Goal: Information Seeking & Learning: Check status

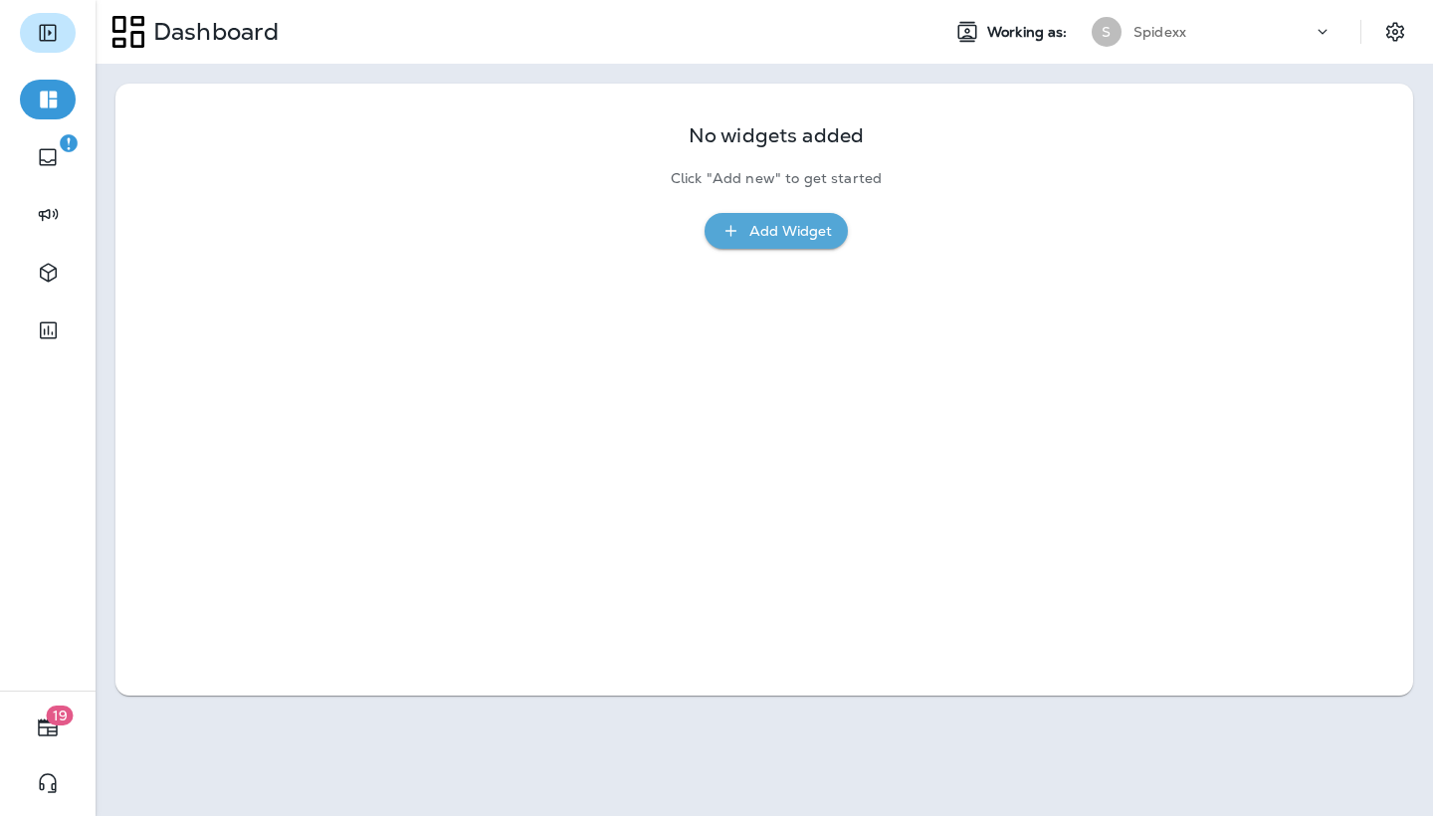
click at [65, 33] on button "Expand Sidebar" at bounding box center [48, 33] width 56 height 40
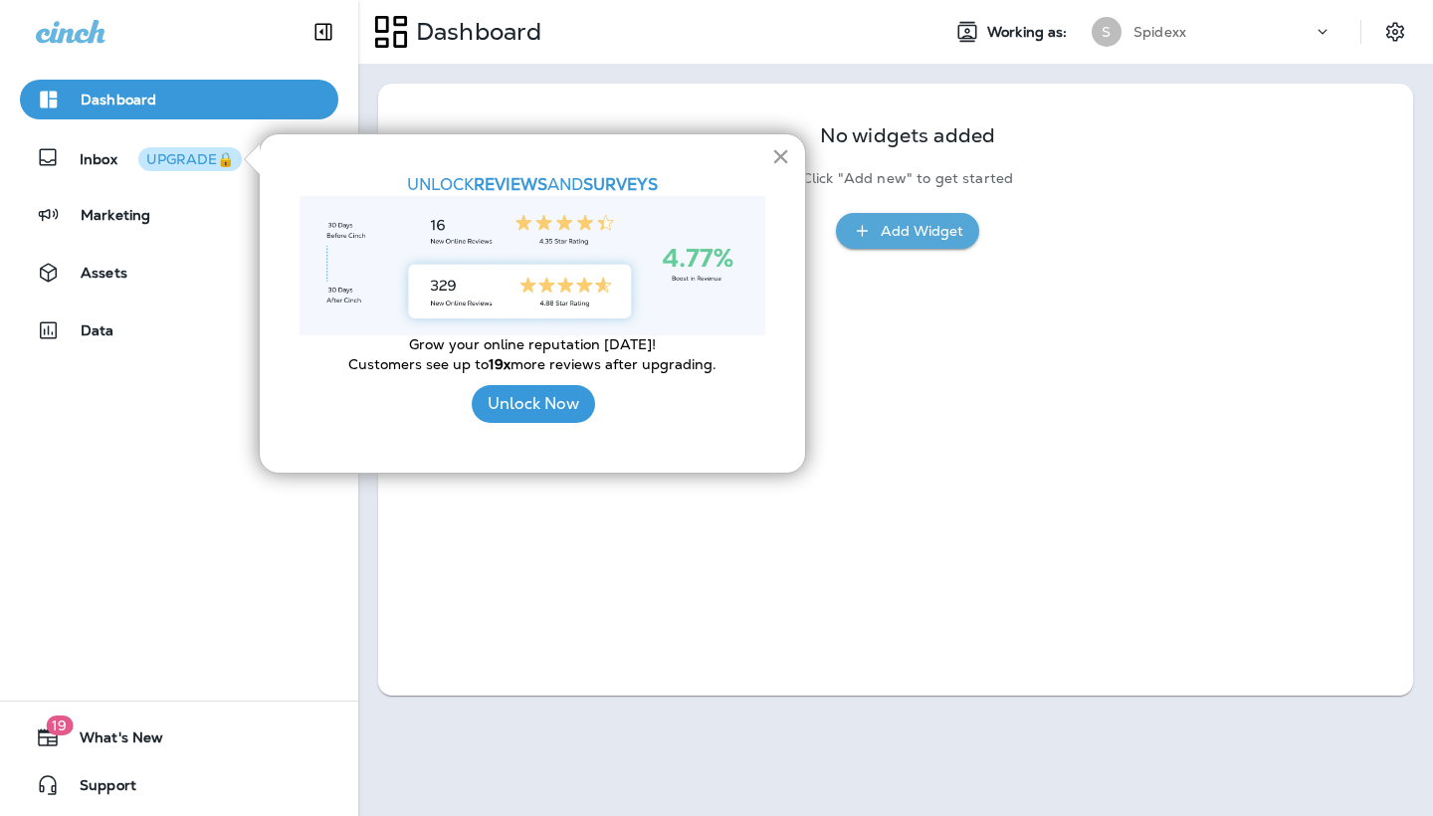
click at [777, 156] on button "×" at bounding box center [780, 156] width 19 height 32
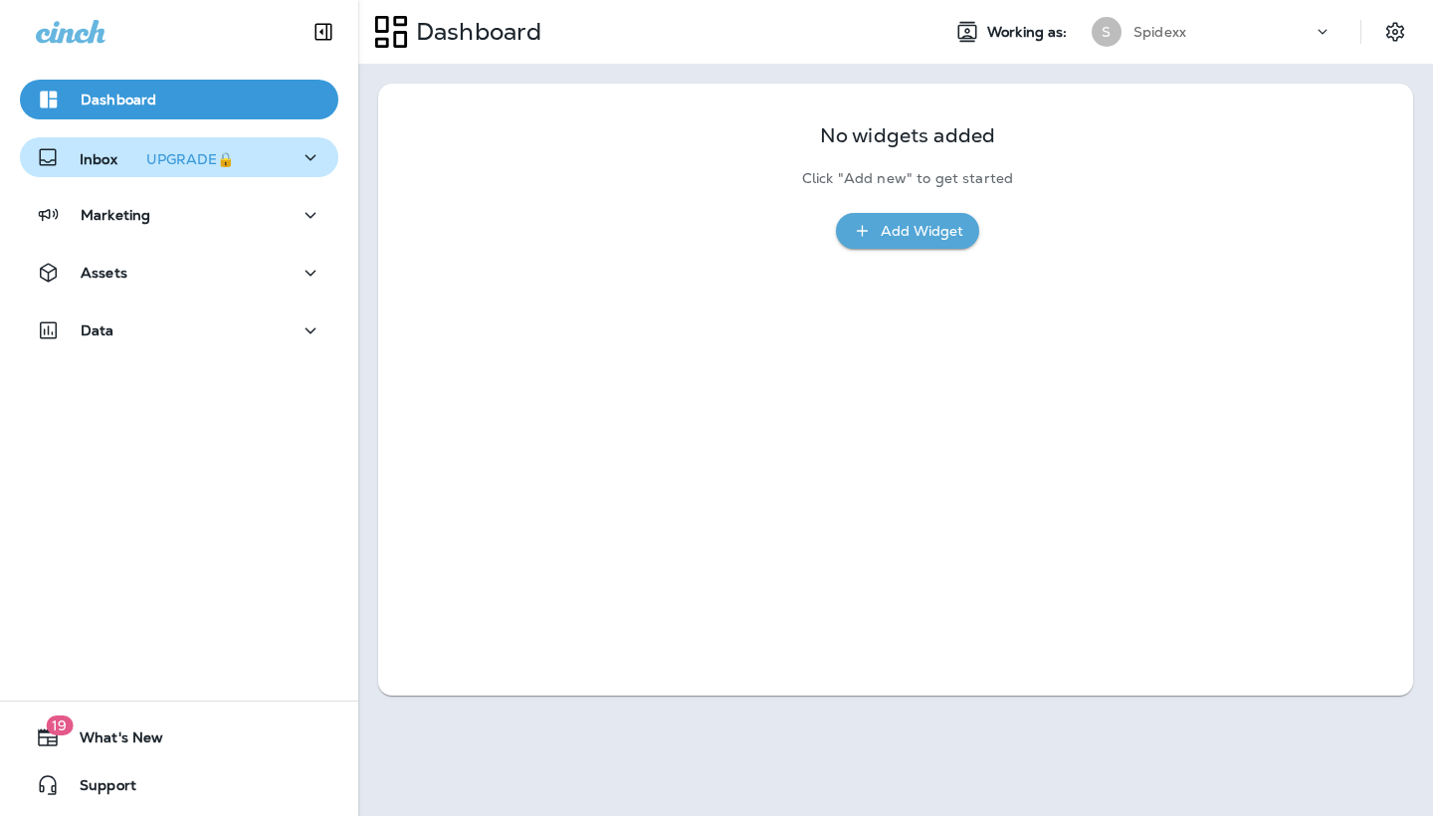
click at [85, 160] on p "Inbox UPGRADE🔒" at bounding box center [161, 157] width 162 height 21
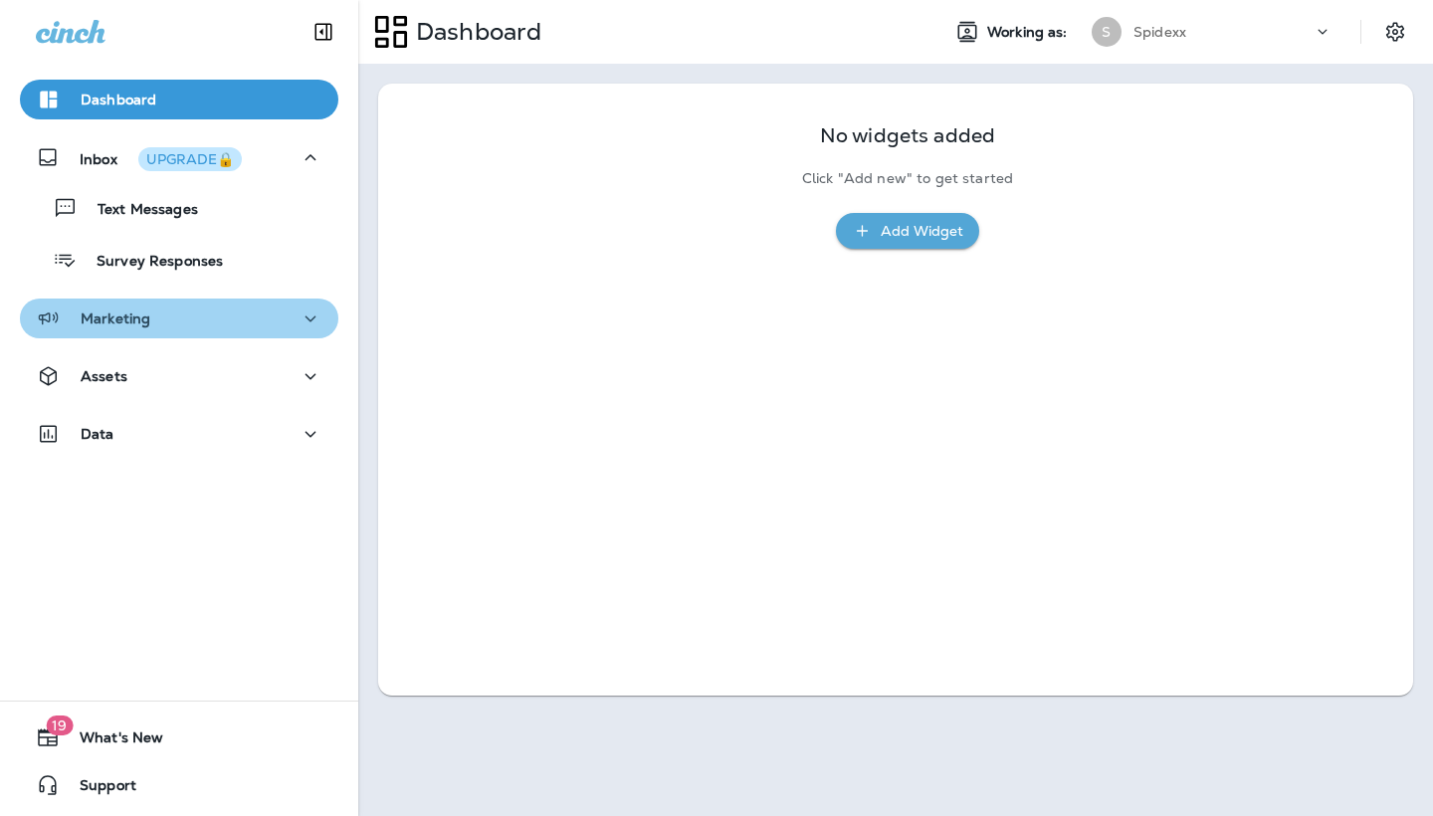
click at [170, 326] on div "Marketing" at bounding box center [179, 318] width 287 height 25
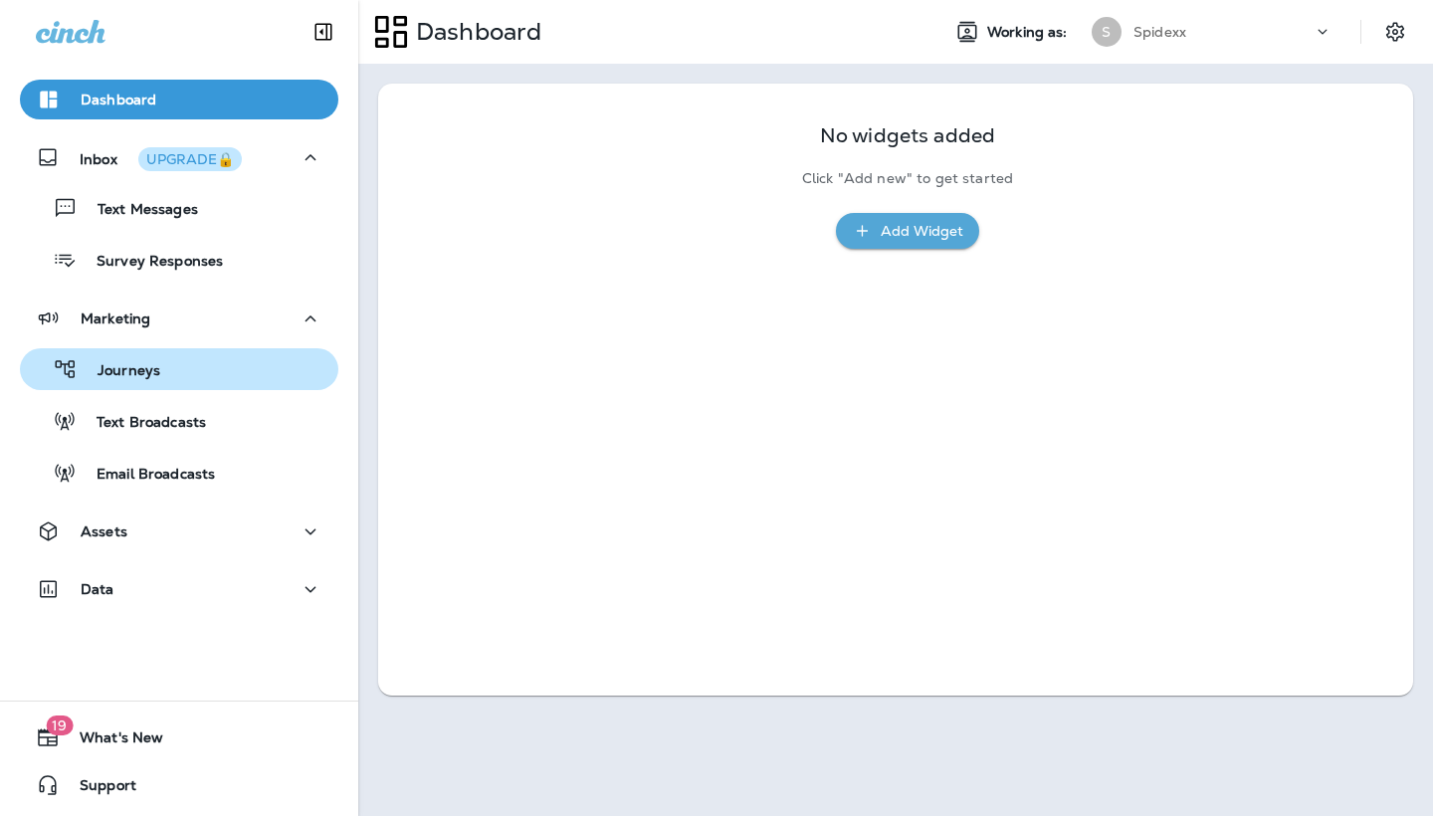
click at [187, 369] on div "Journeys" at bounding box center [179, 369] width 302 height 30
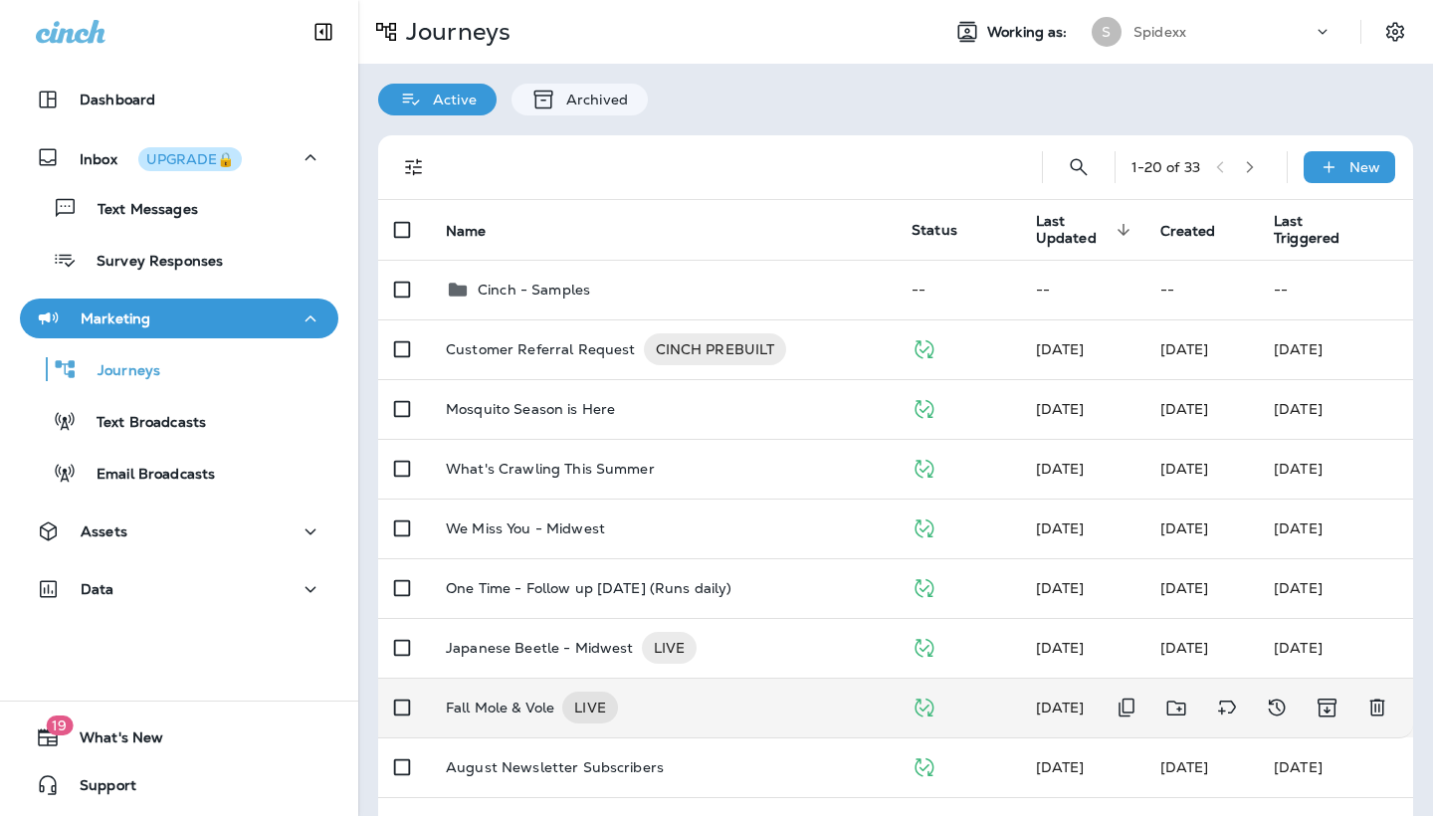
click at [519, 704] on p "Fall Mole & Vole" at bounding box center [500, 707] width 108 height 32
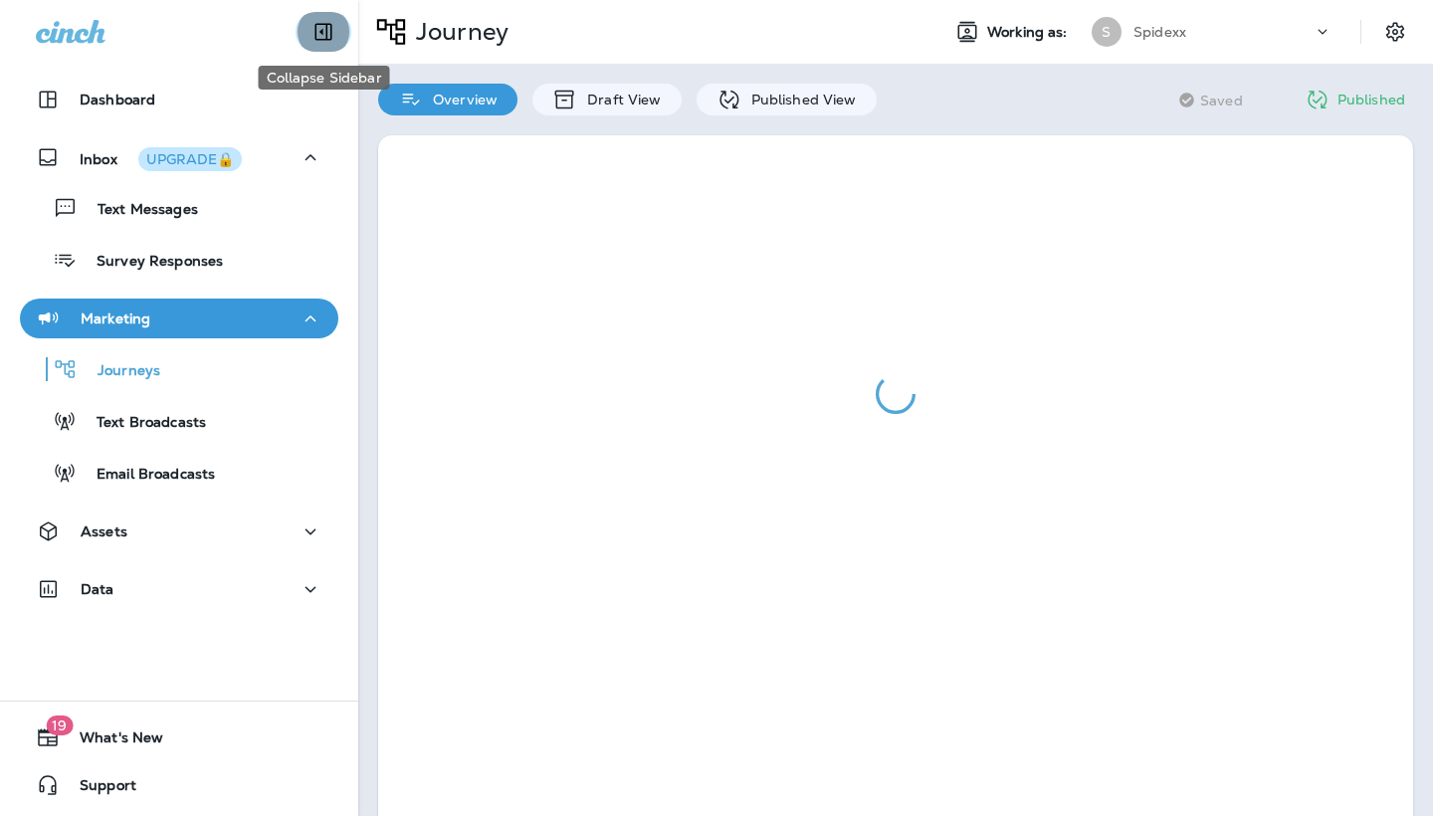
click at [319, 23] on icon "Collapse Sidebar" at bounding box center [323, 32] width 24 height 24
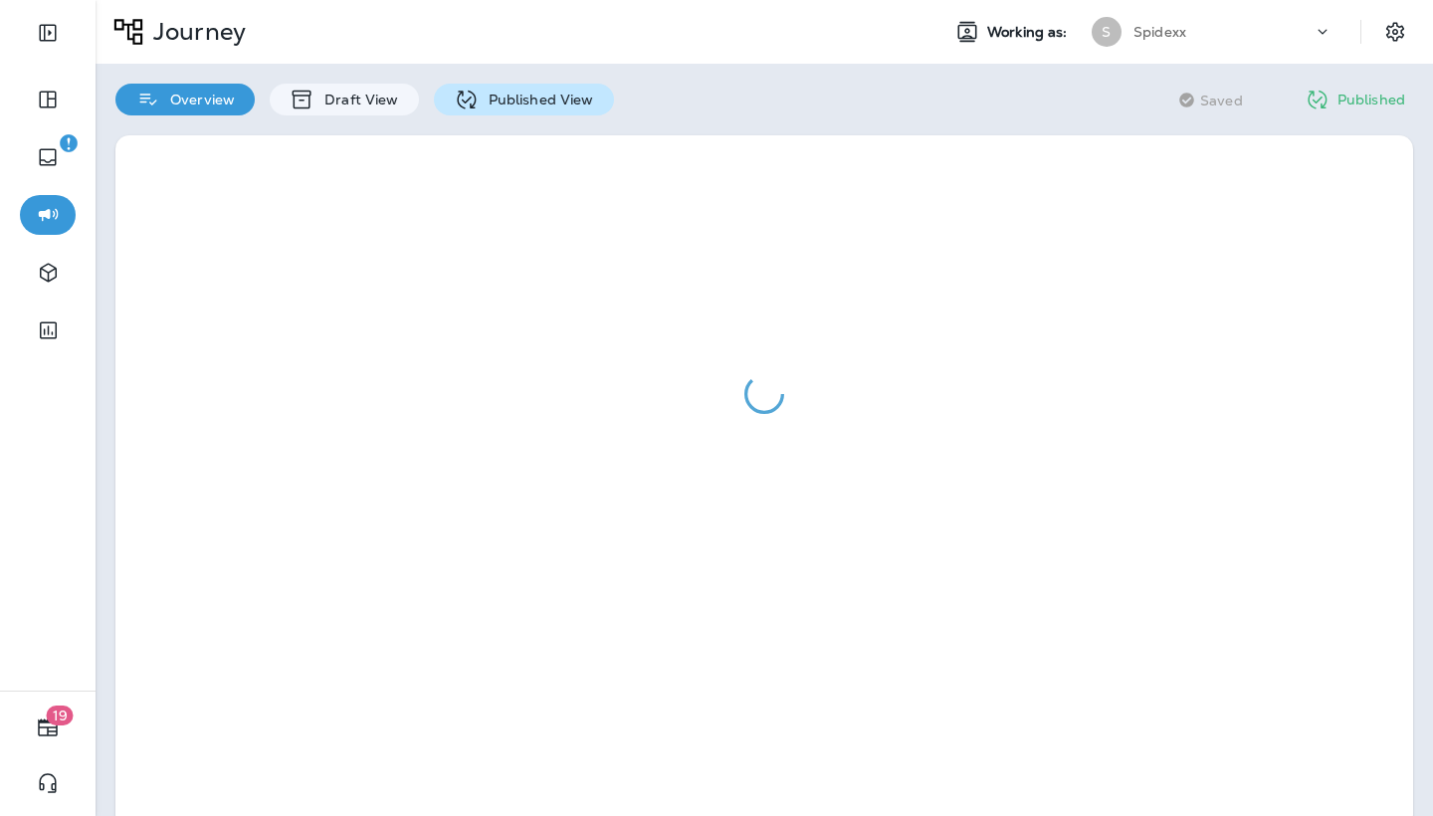
click at [528, 97] on p "Published View" at bounding box center [536, 100] width 115 height 16
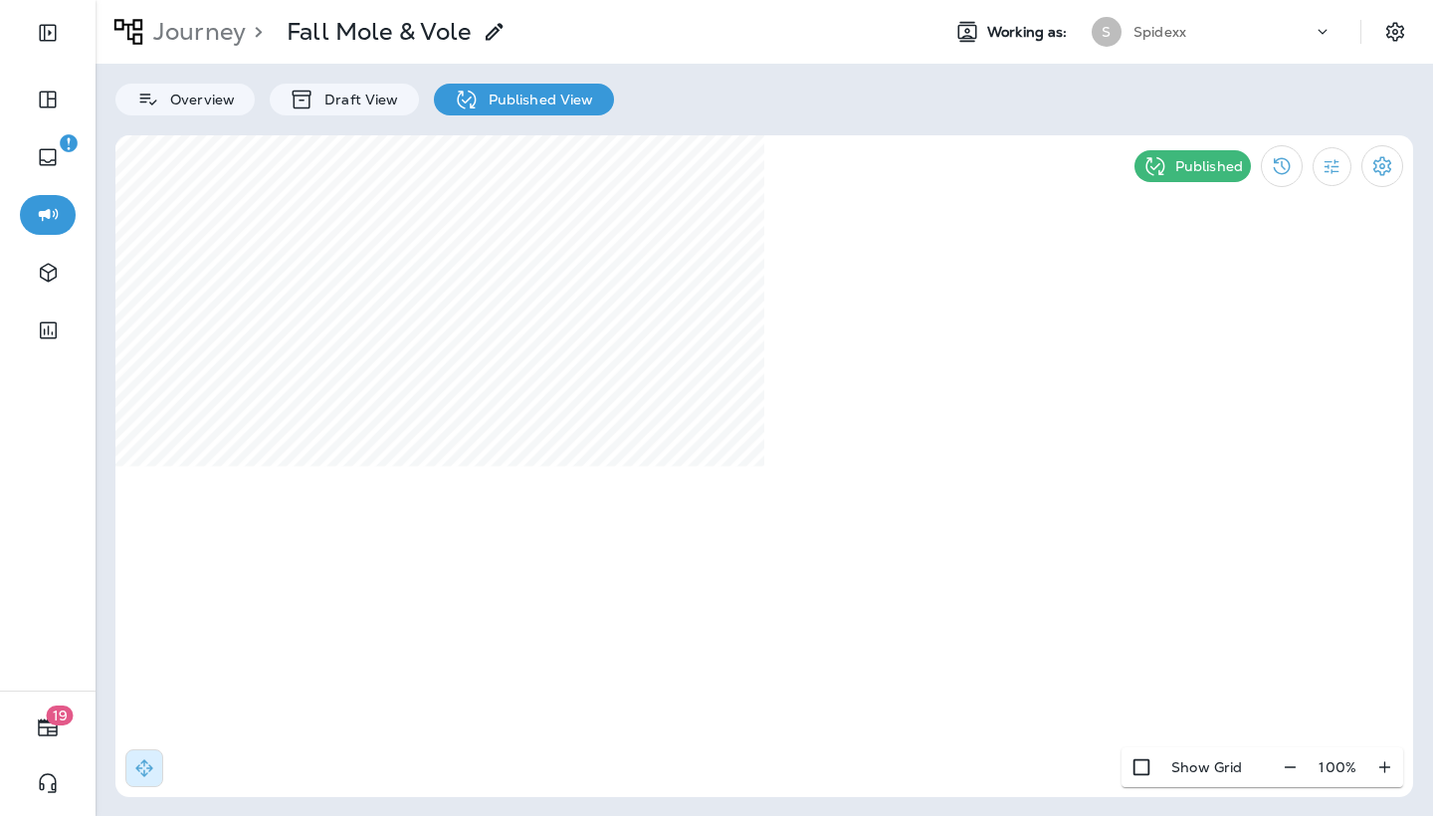
click at [38, 7] on div at bounding box center [48, 193] width 96 height 386
click at [53, 50] on button "Expand Sidebar" at bounding box center [48, 33] width 56 height 40
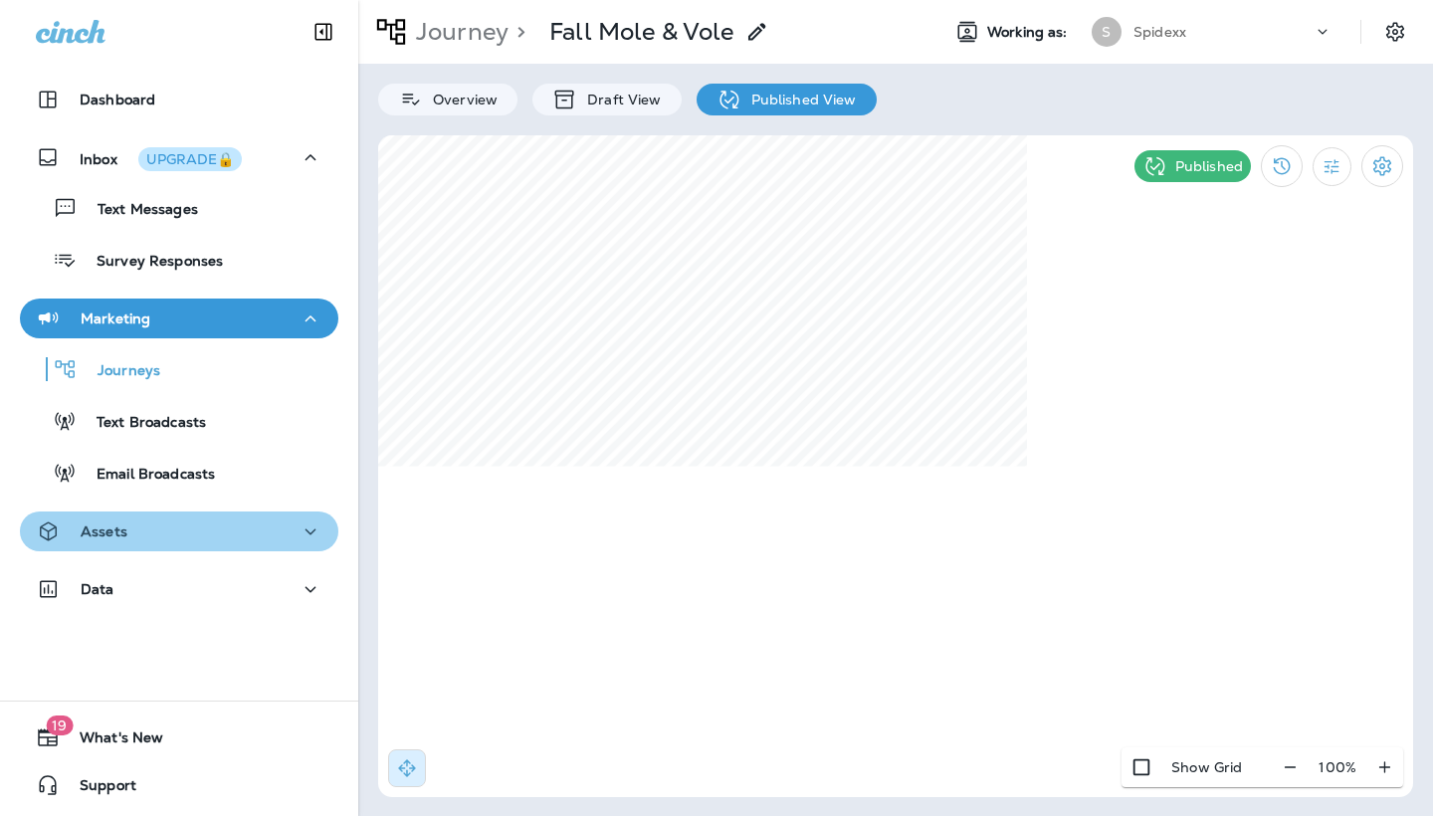
click at [245, 527] on div "Assets" at bounding box center [179, 531] width 287 height 25
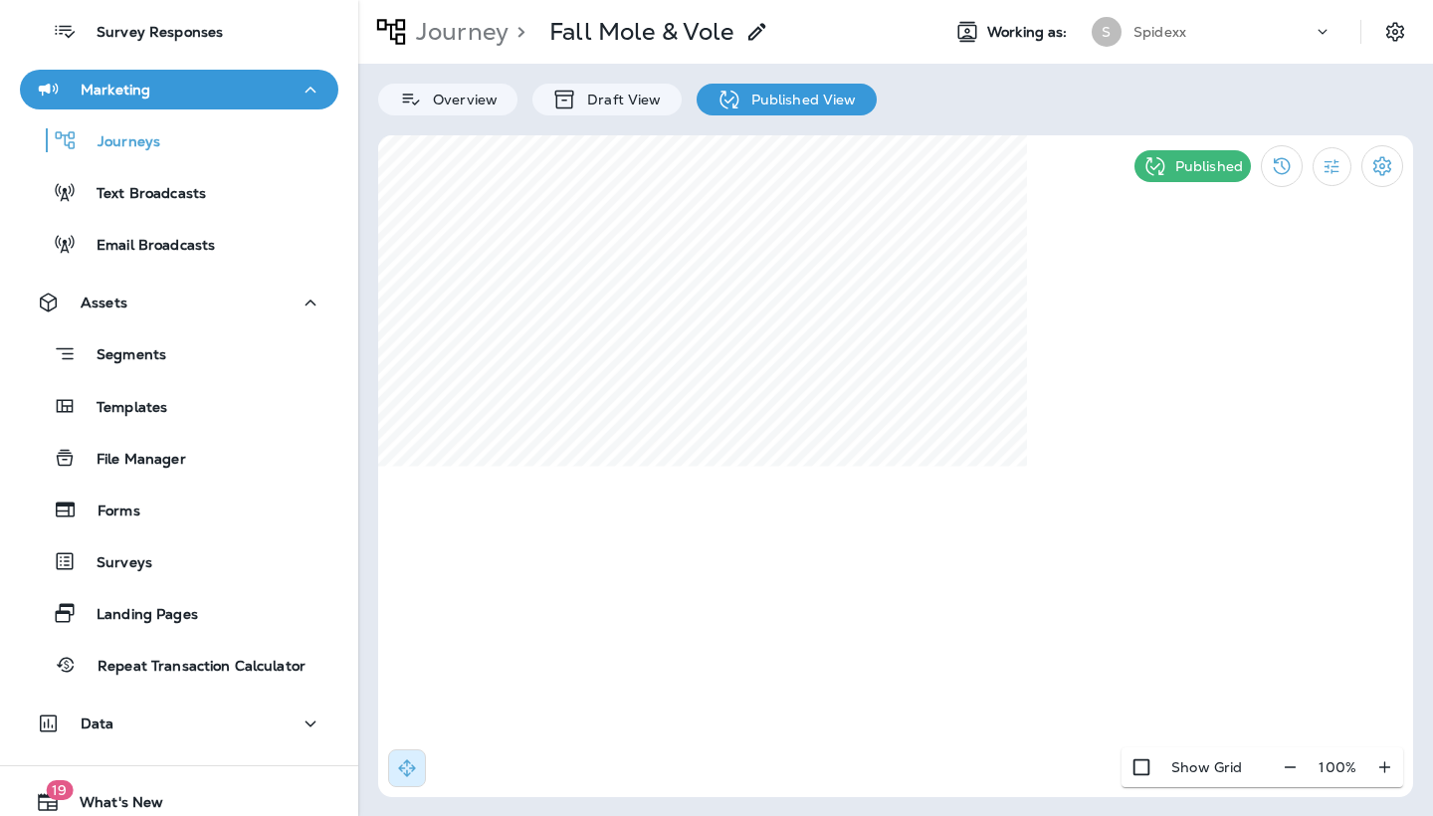
scroll to position [250, 0]
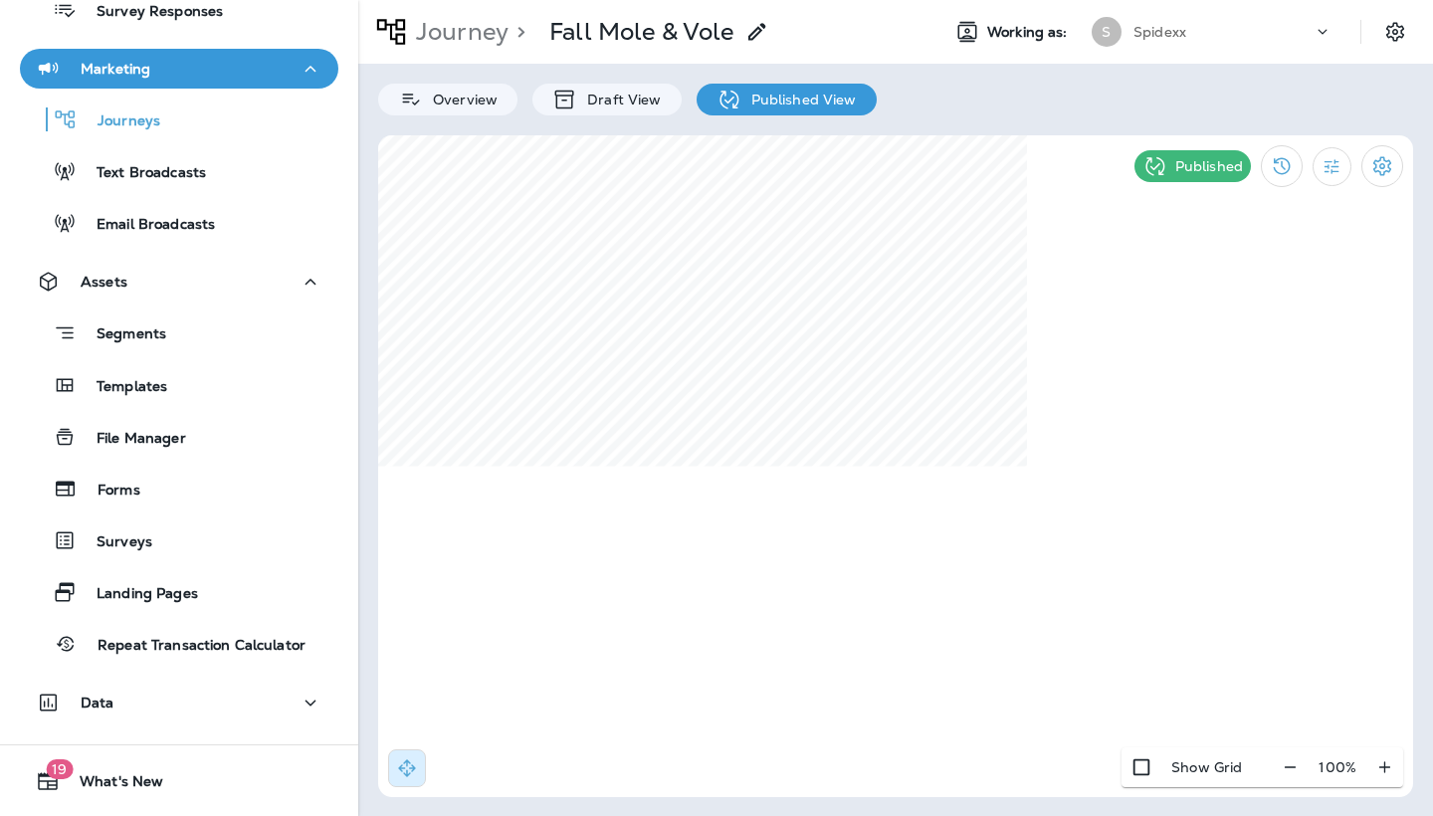
click at [217, 670] on div "Assets Segments Templates File Manager Forms Surveys Landing Pages Repeat Trans…" at bounding box center [179, 468] width 358 height 413
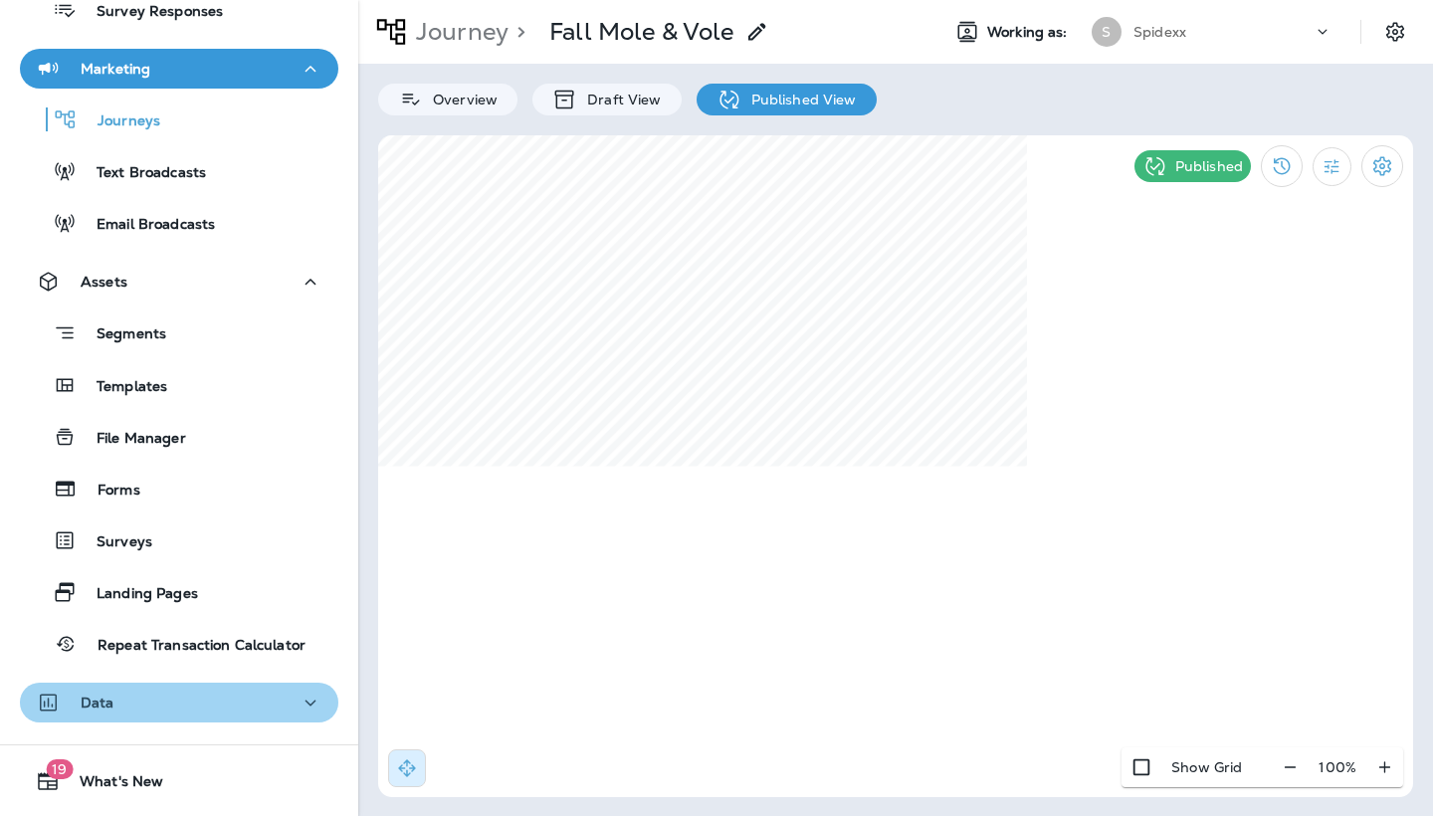
click at [206, 693] on div "Data" at bounding box center [179, 702] width 287 height 25
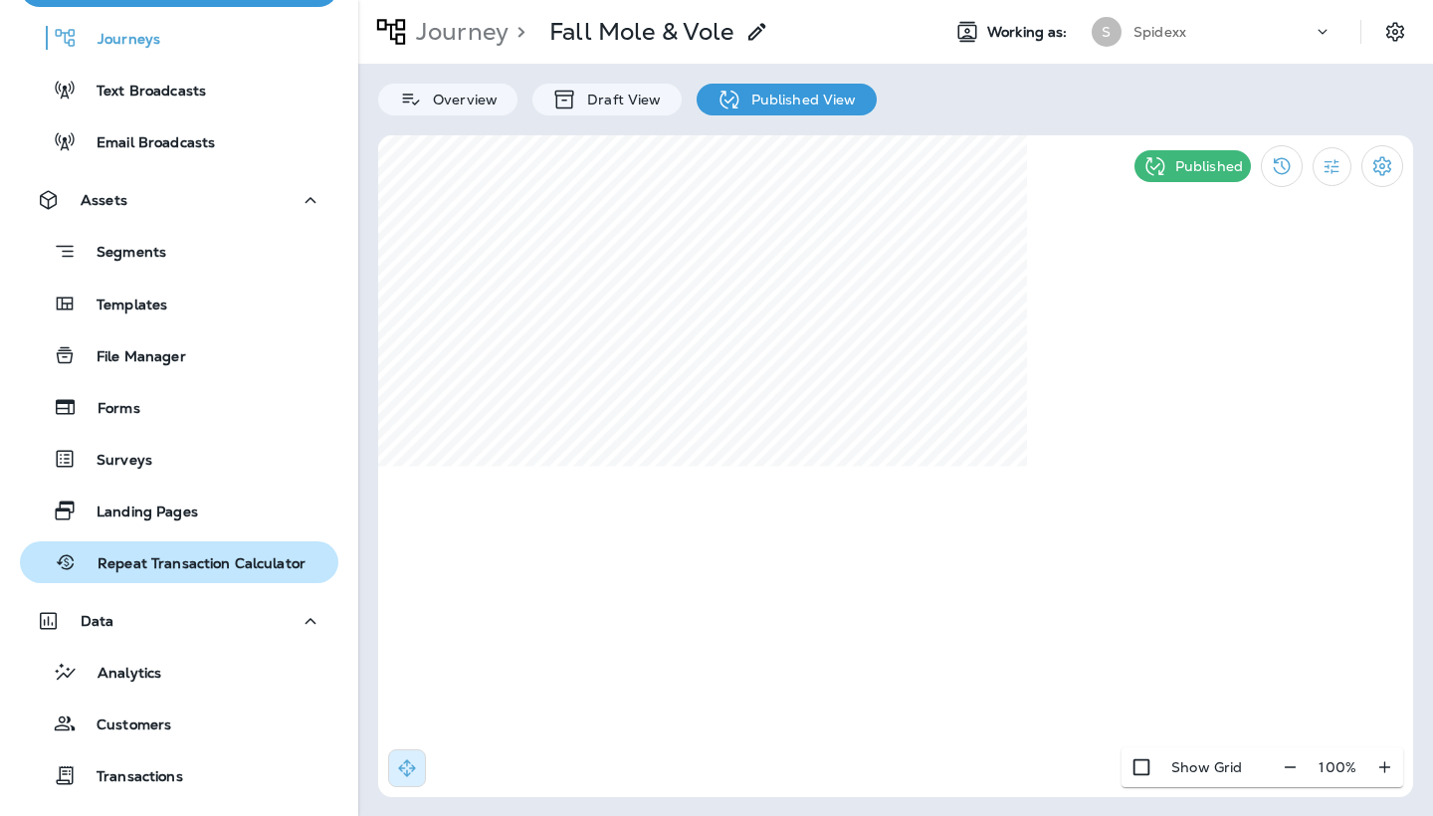
scroll to position [332, 0]
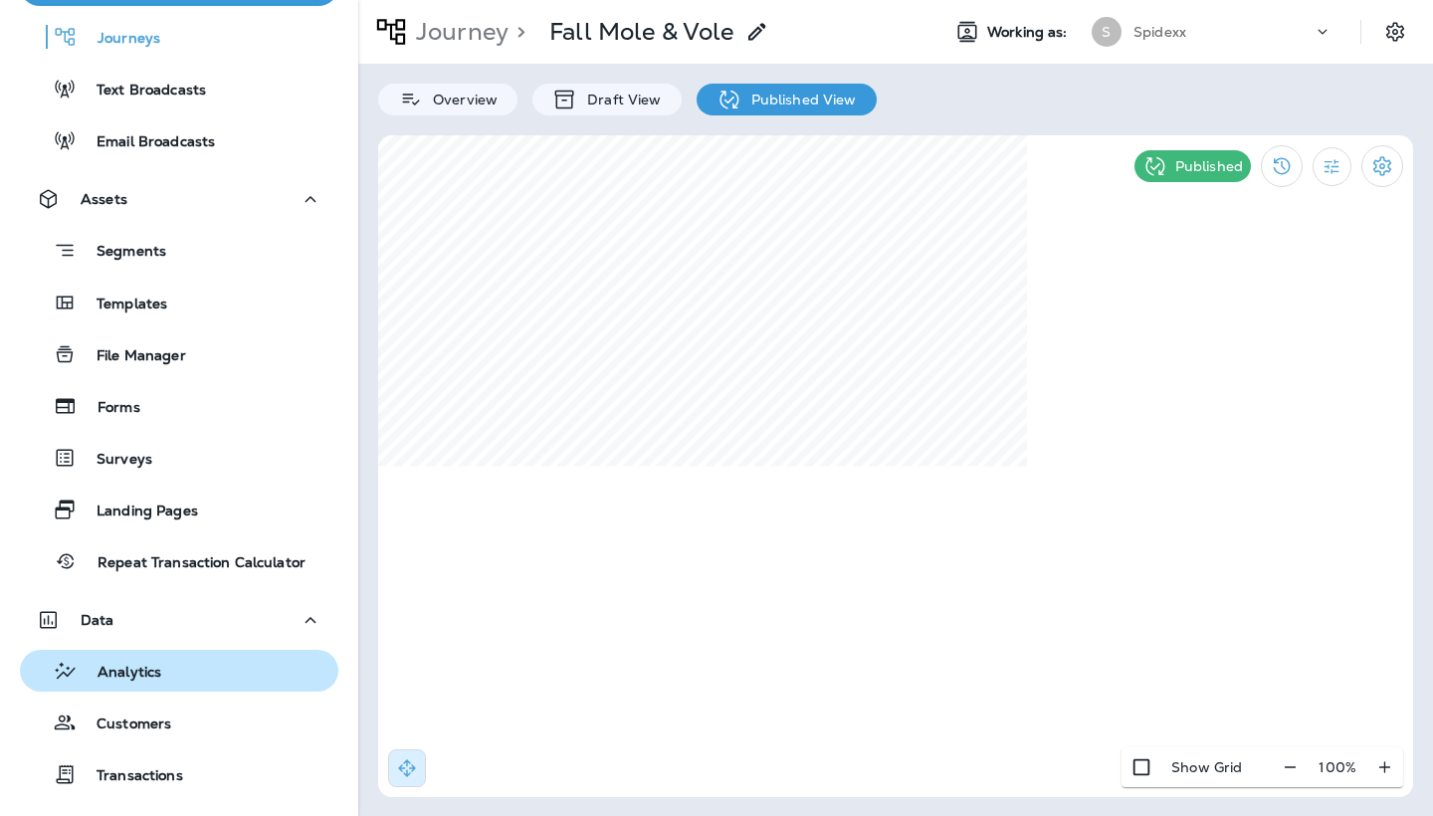
click at [202, 666] on div "Analytics" at bounding box center [179, 671] width 302 height 30
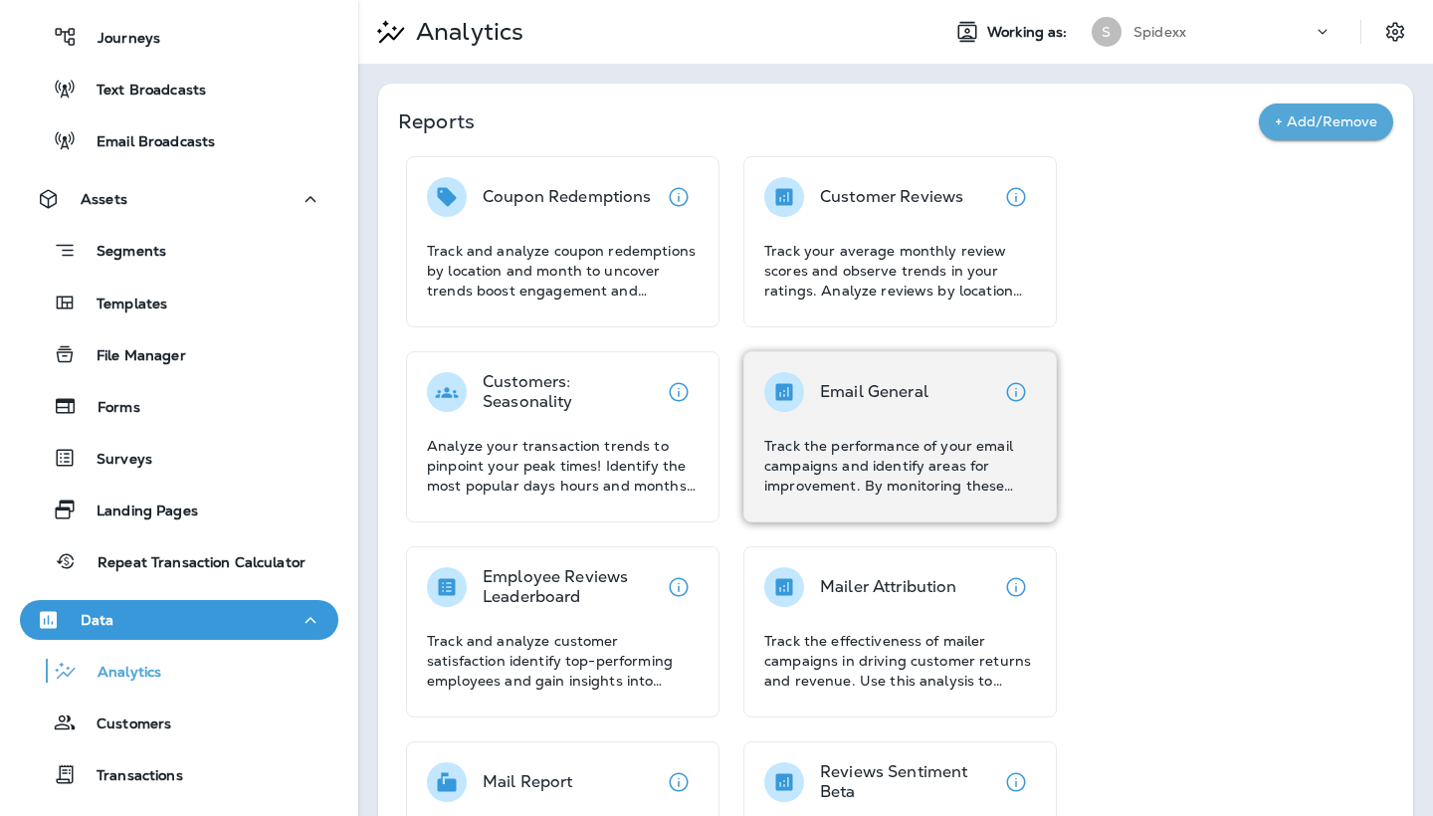
click at [886, 434] on div "Email General Track the performance of your email campaigns and identify areas …" at bounding box center [900, 433] width 272 height 123
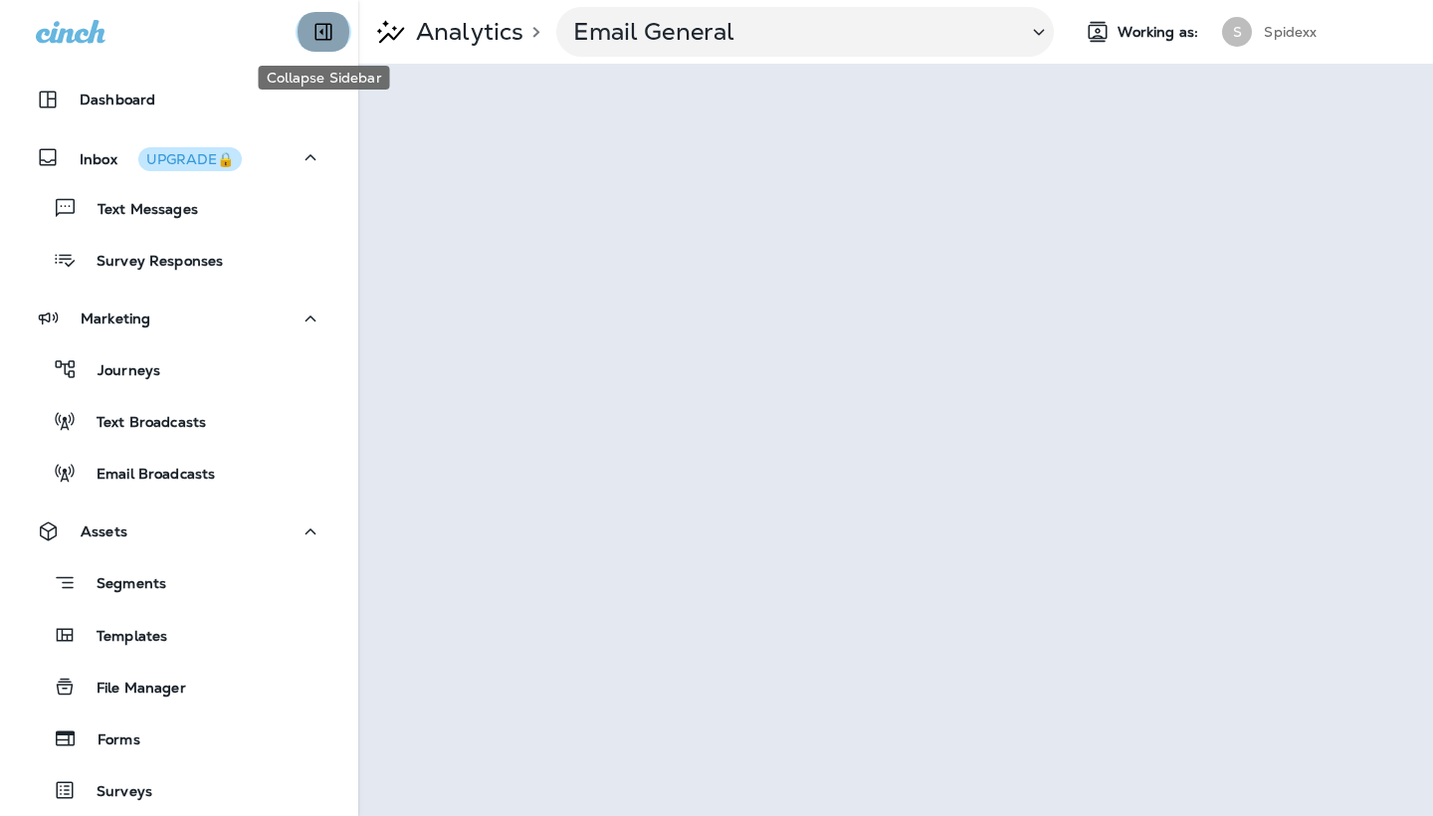
click at [315, 31] on icon "Collapse Sidebar" at bounding box center [323, 32] width 17 height 17
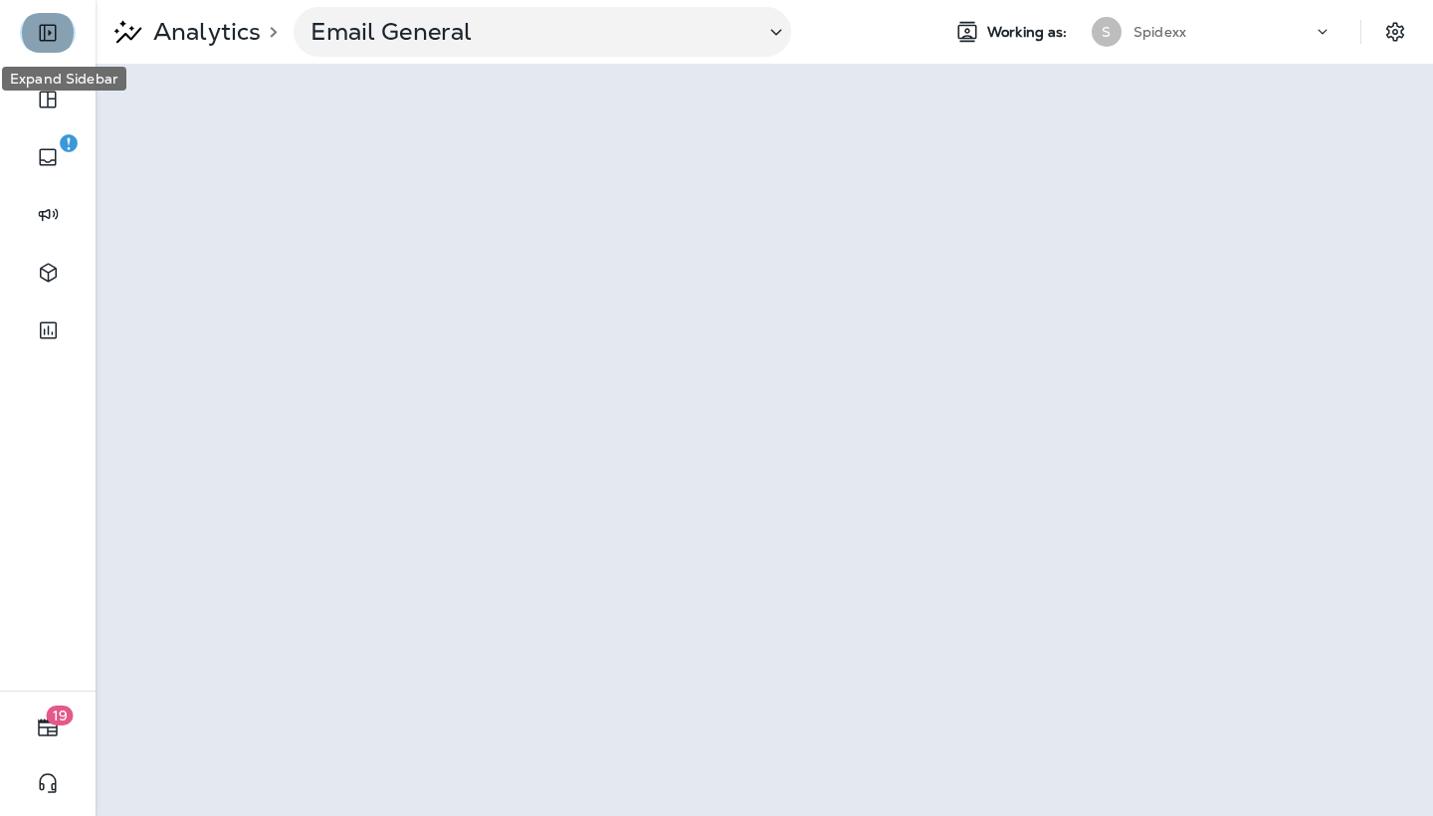
click at [49, 35] on icon "Expand Sidebar" at bounding box center [47, 33] width 17 height 17
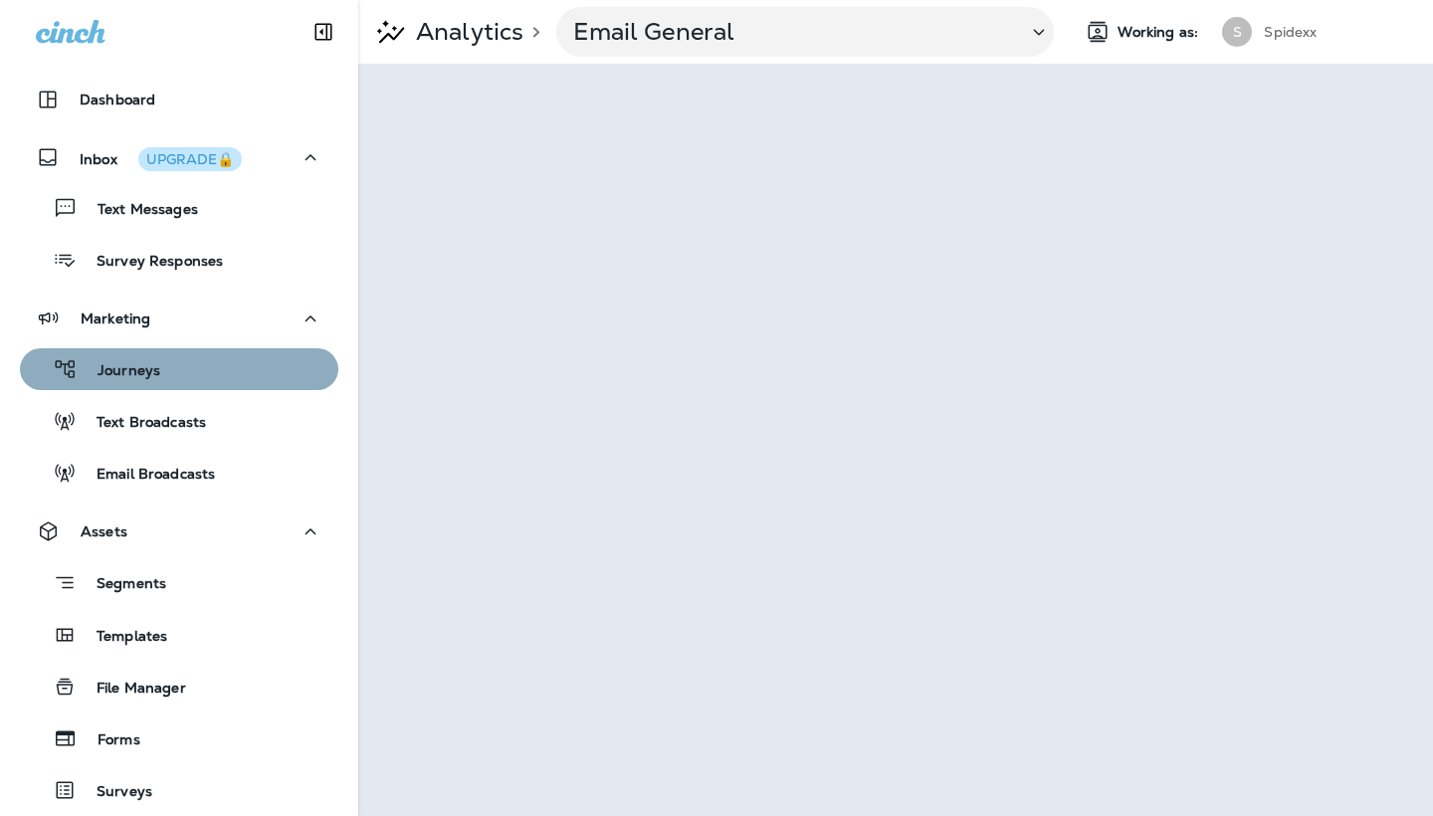
click at [164, 368] on div "Journeys" at bounding box center [179, 369] width 302 height 30
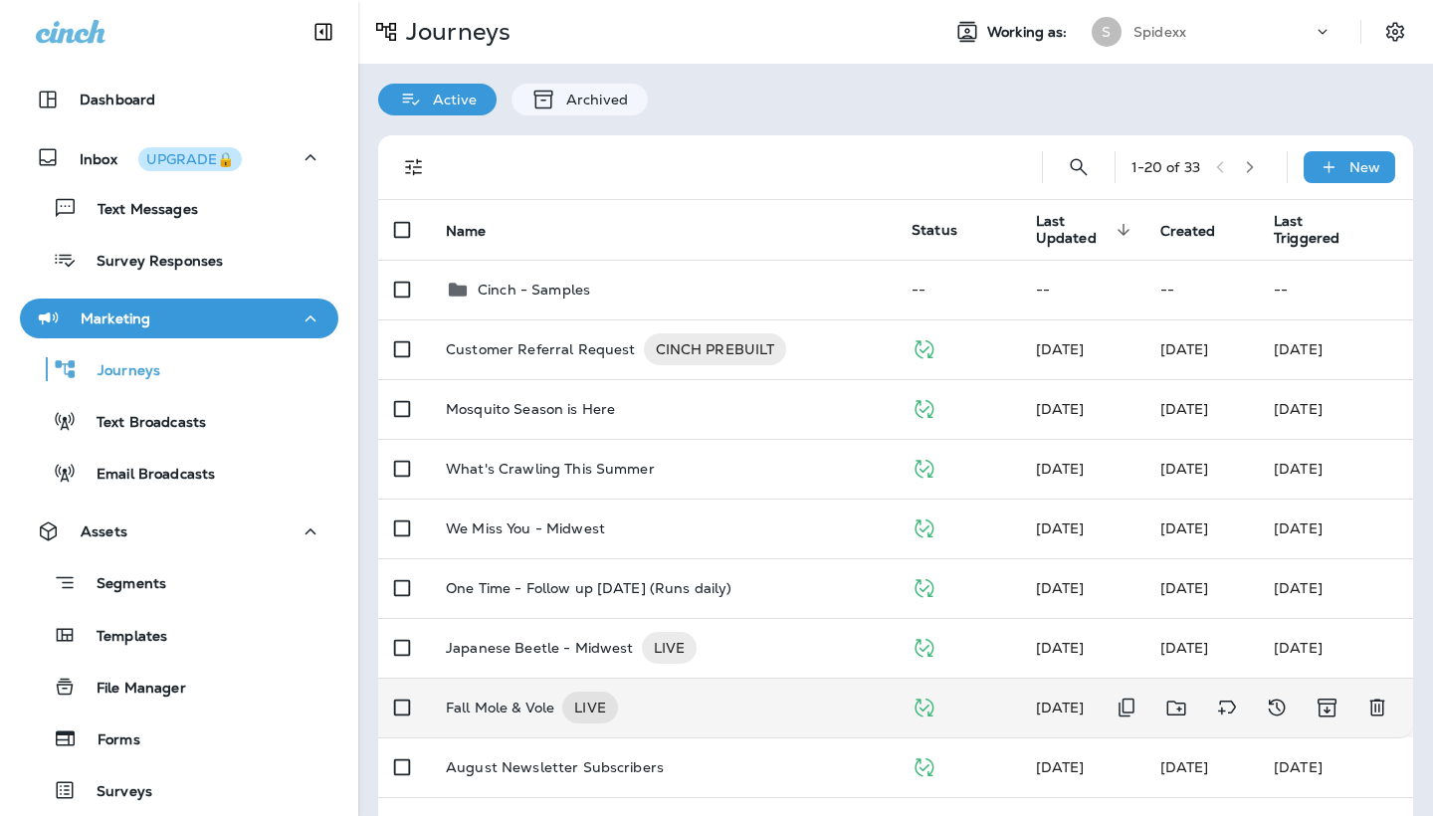
click at [509, 703] on p "Fall Mole & Vole" at bounding box center [500, 707] width 108 height 32
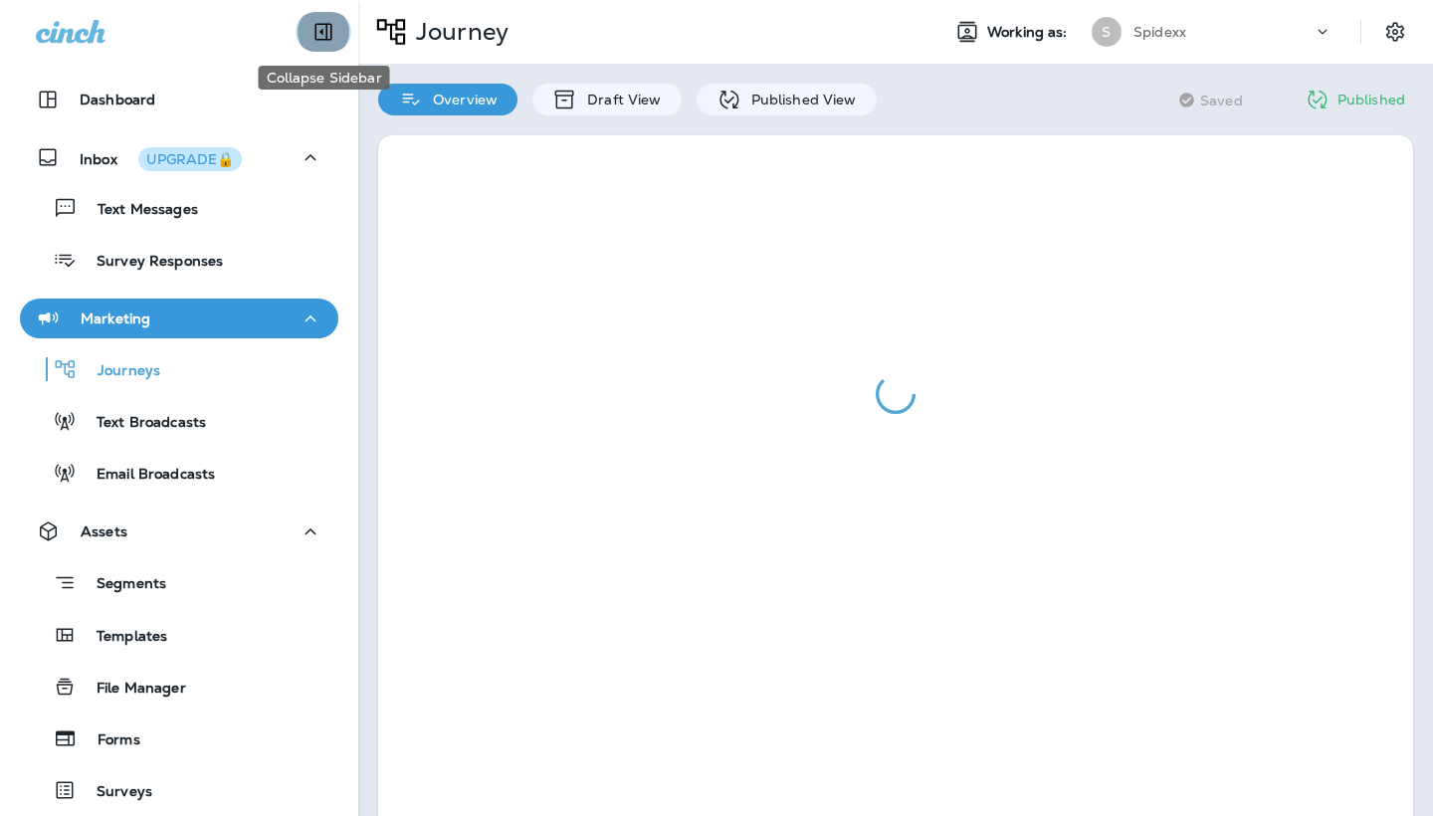
click at [320, 27] on icon "Collapse Sidebar" at bounding box center [323, 32] width 24 height 24
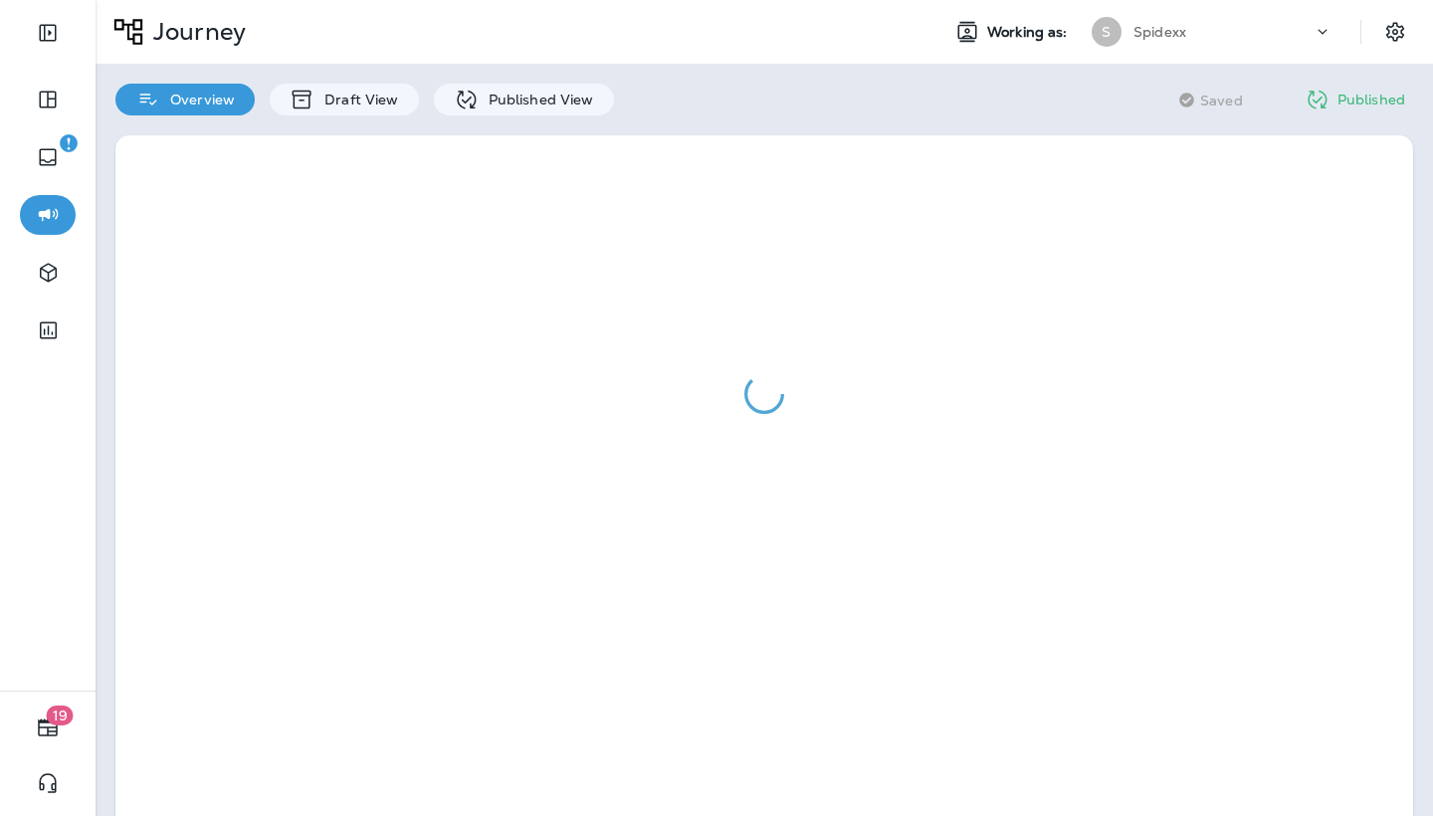
click at [537, 122] on div at bounding box center [764, 481] width 1337 height 733
click at [533, 100] on p "Published View" at bounding box center [536, 100] width 115 height 16
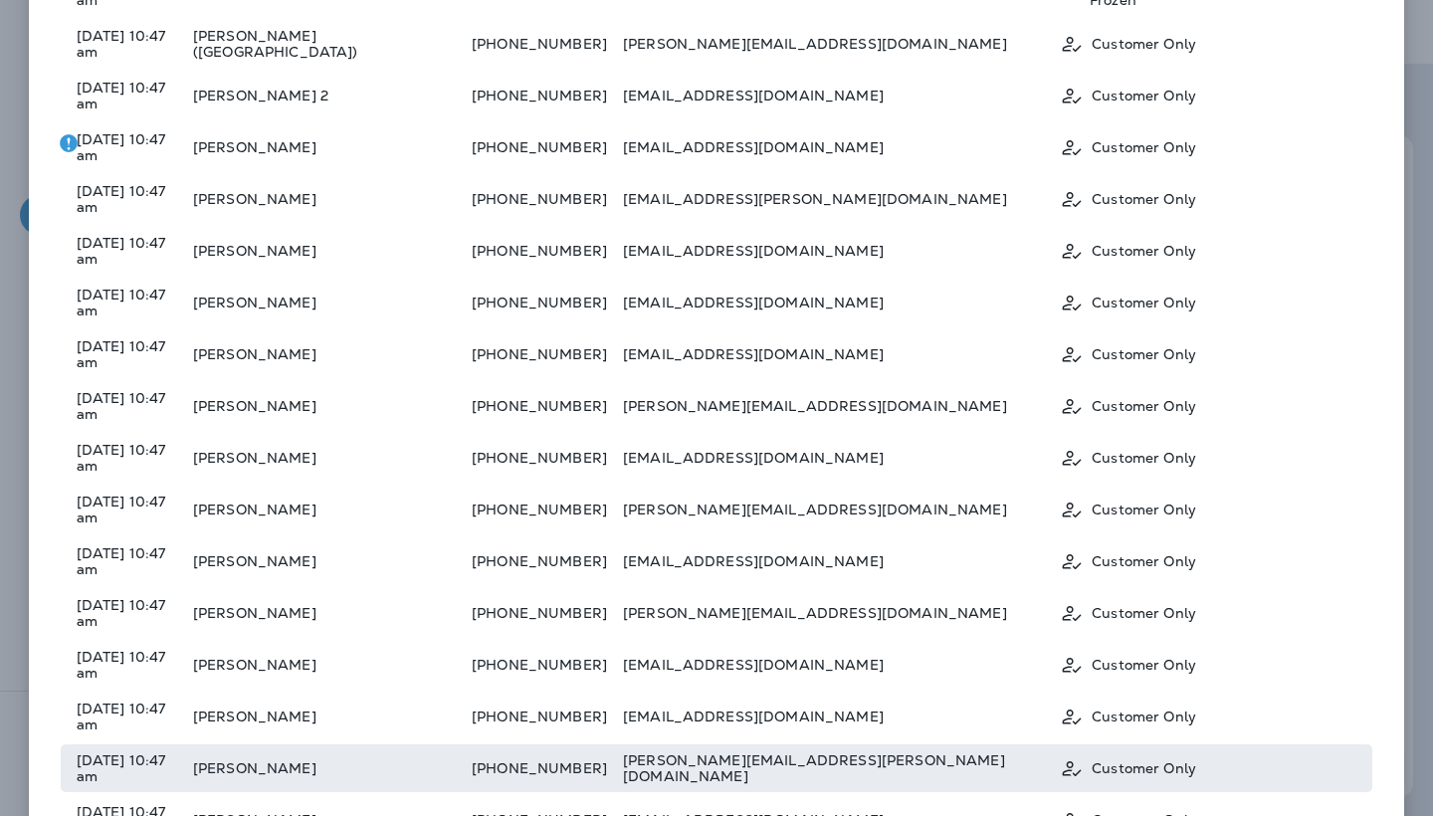
scroll to position [1274, 0]
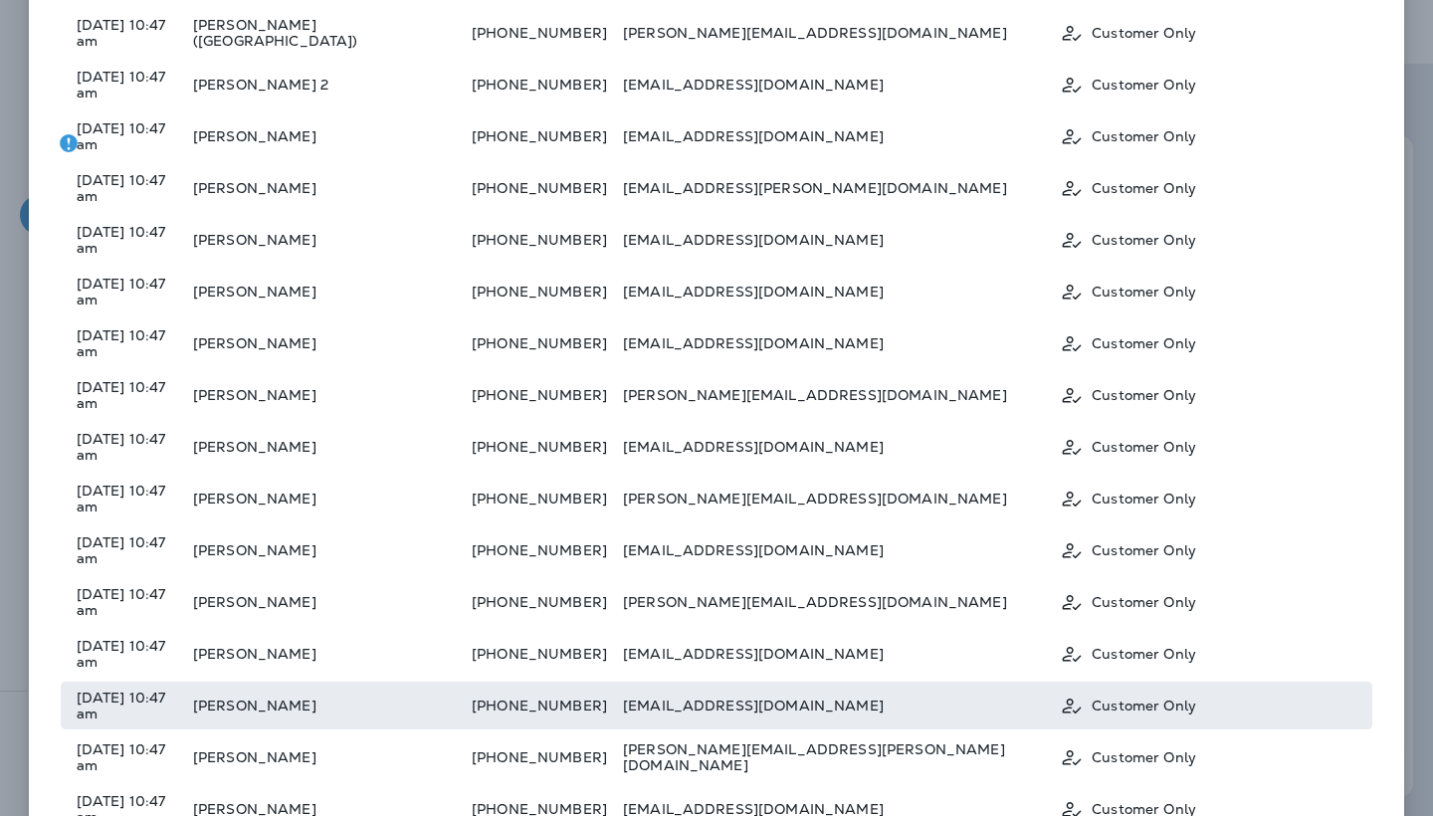
click at [718, 682] on td "[EMAIL_ADDRESS][DOMAIN_NAME]" at bounding box center [841, 706] width 437 height 48
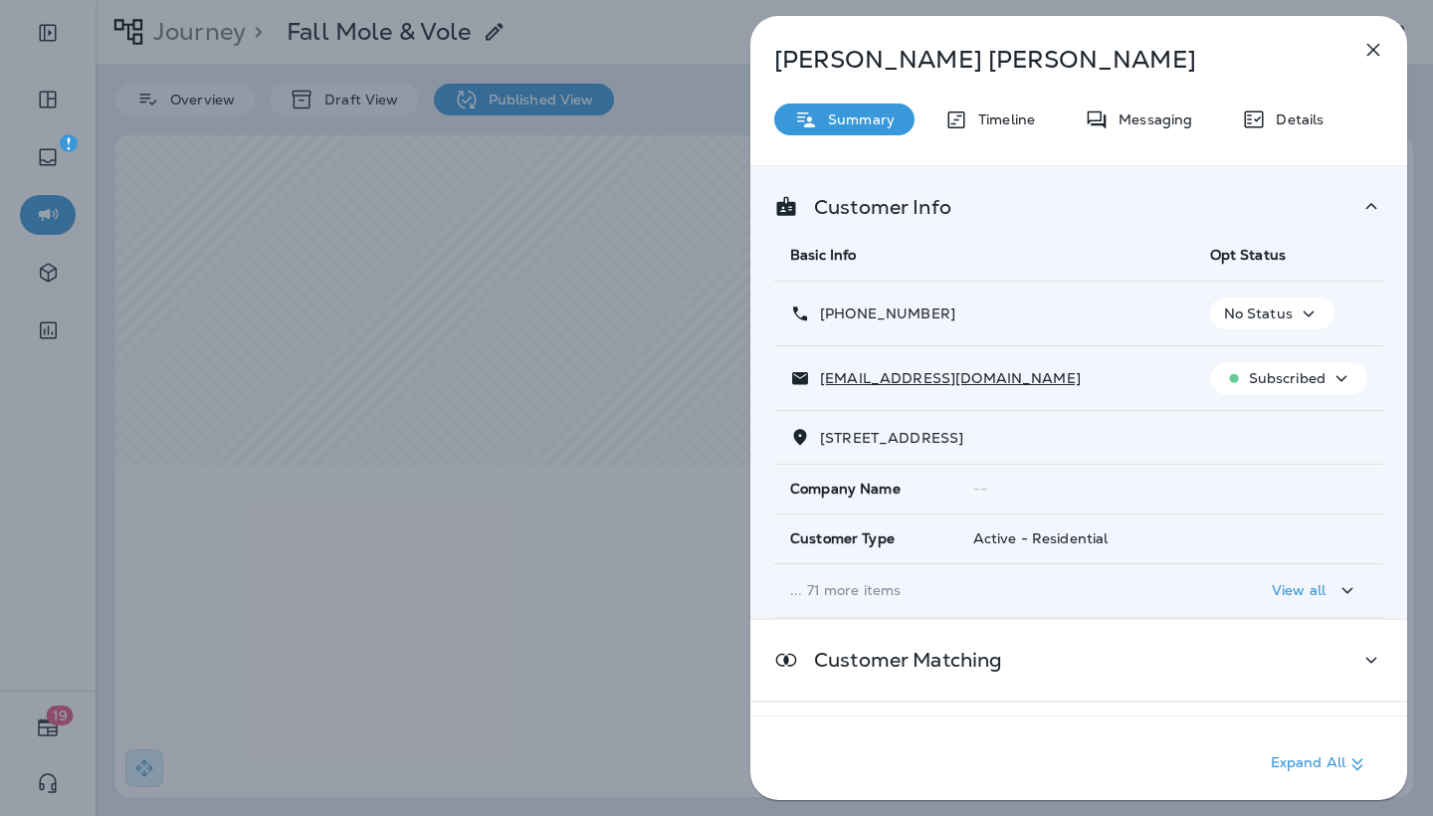
click at [1379, 42] on icon "button" at bounding box center [1373, 50] width 24 height 24
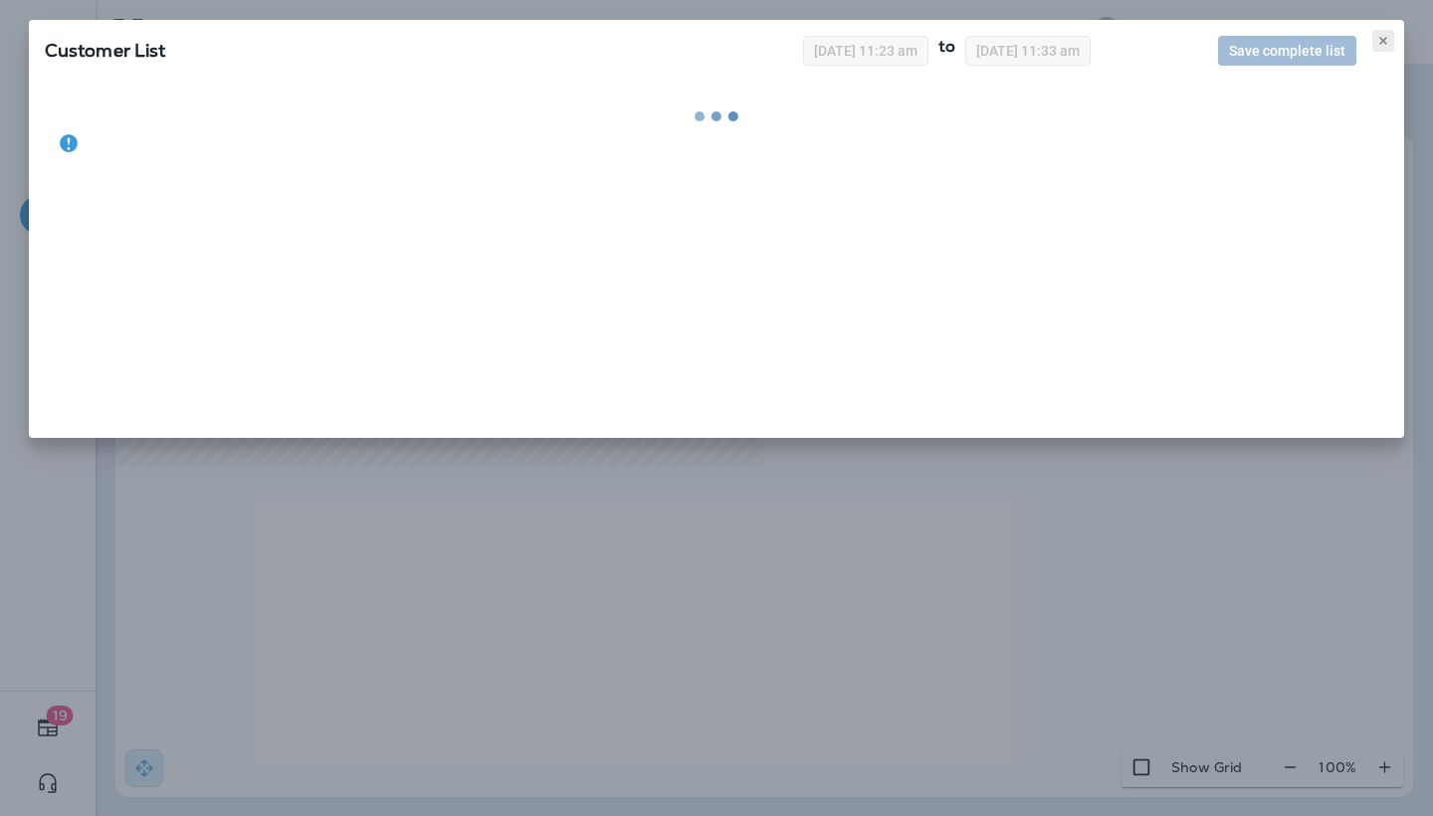
click at [1383, 34] on button at bounding box center [1383, 41] width 22 height 22
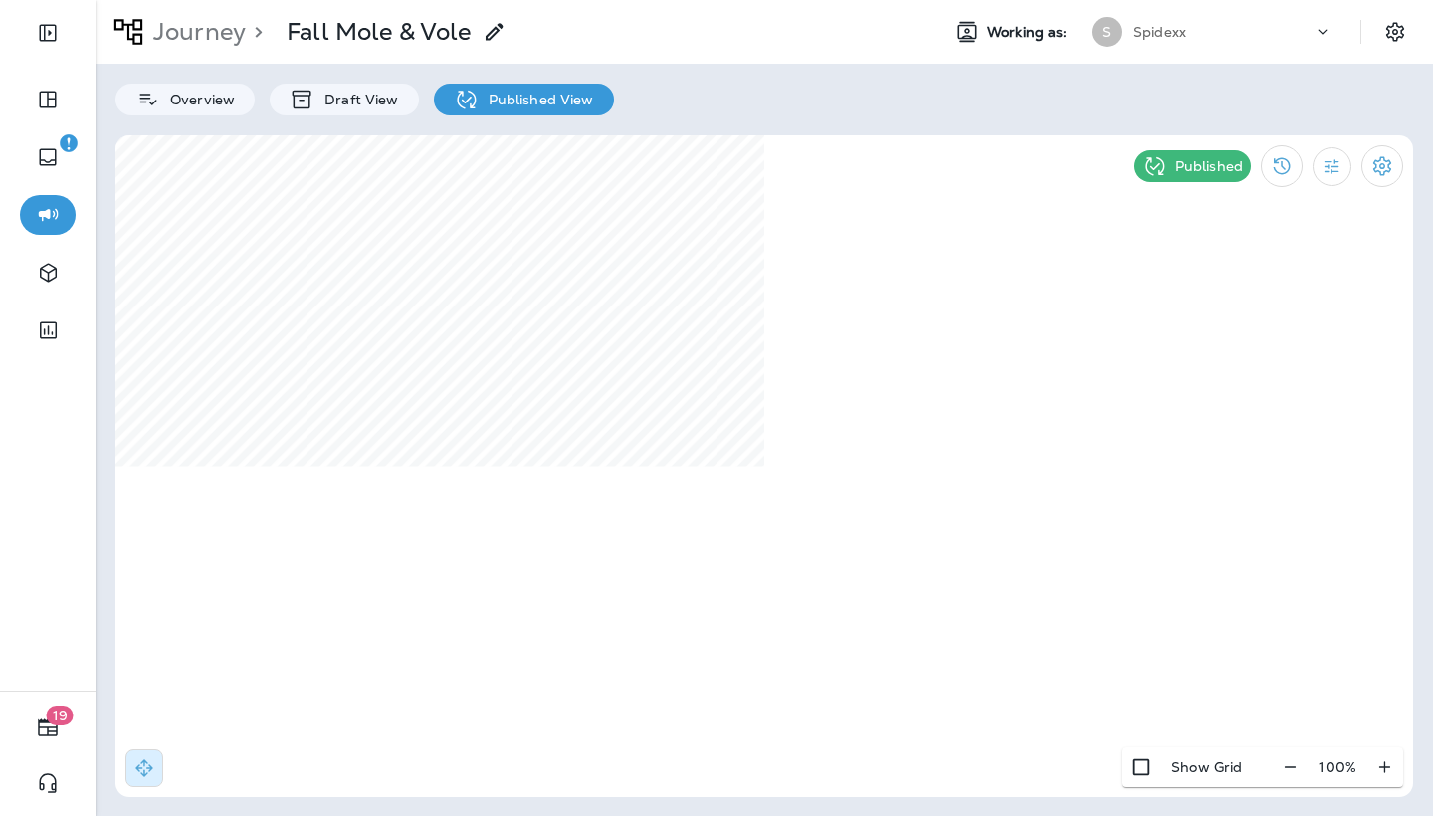
select select "*"
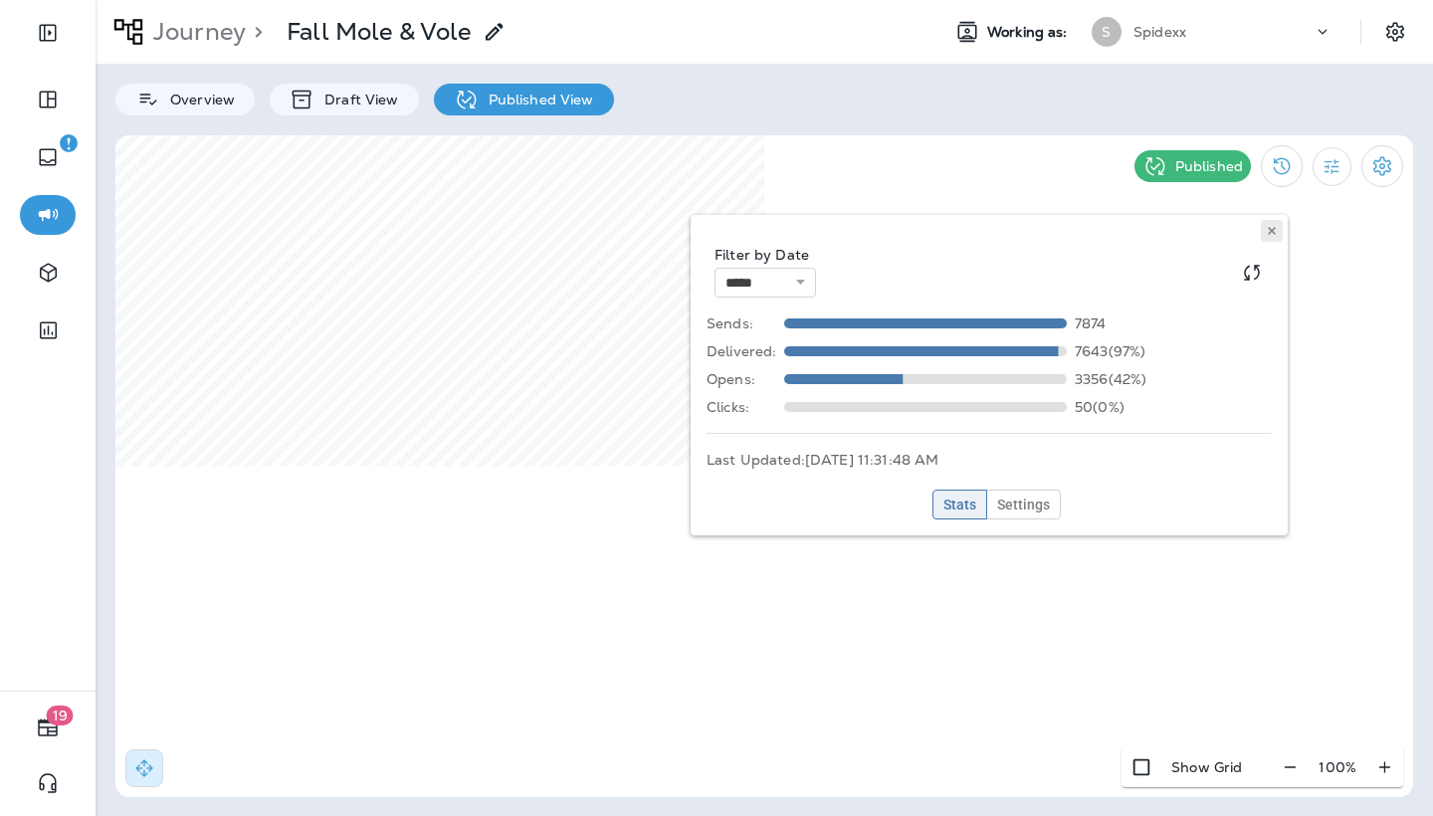
click at [1275, 230] on icon at bounding box center [1272, 231] width 12 height 12
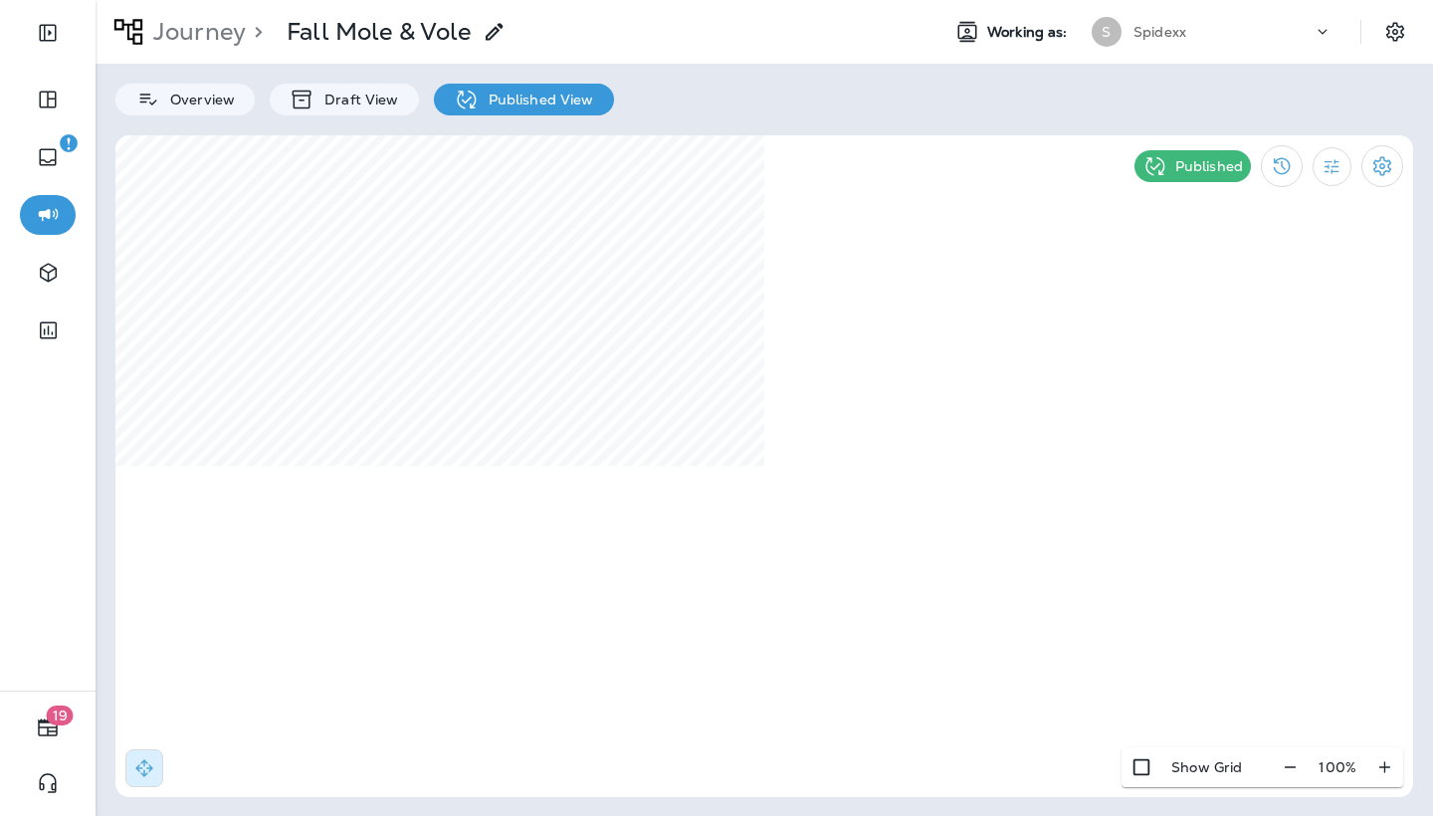
click at [1169, 31] on p "Spidexx" at bounding box center [1159, 32] width 53 height 16
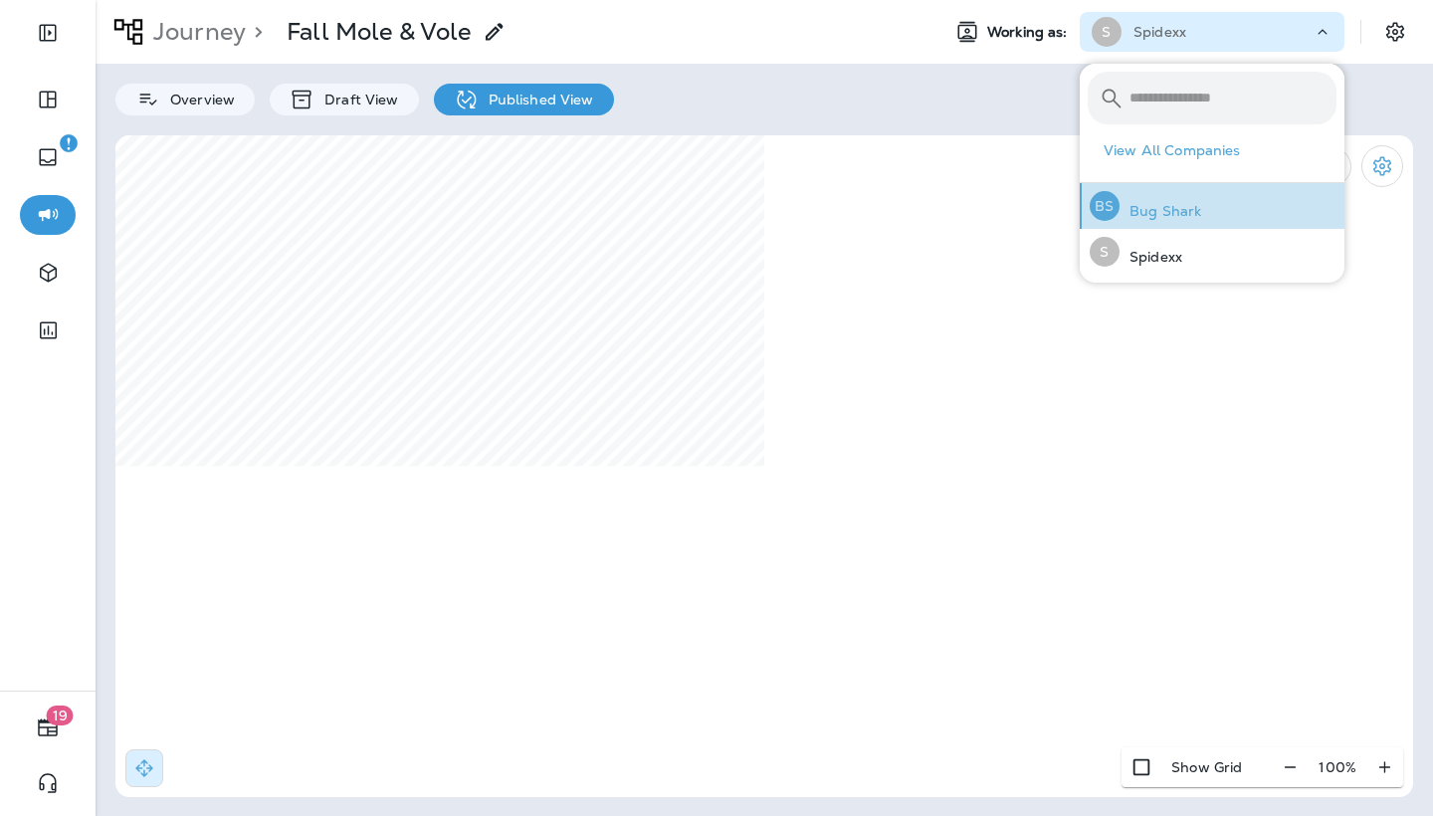
click at [1171, 214] on p "Bug Shark" at bounding box center [1160, 211] width 82 height 16
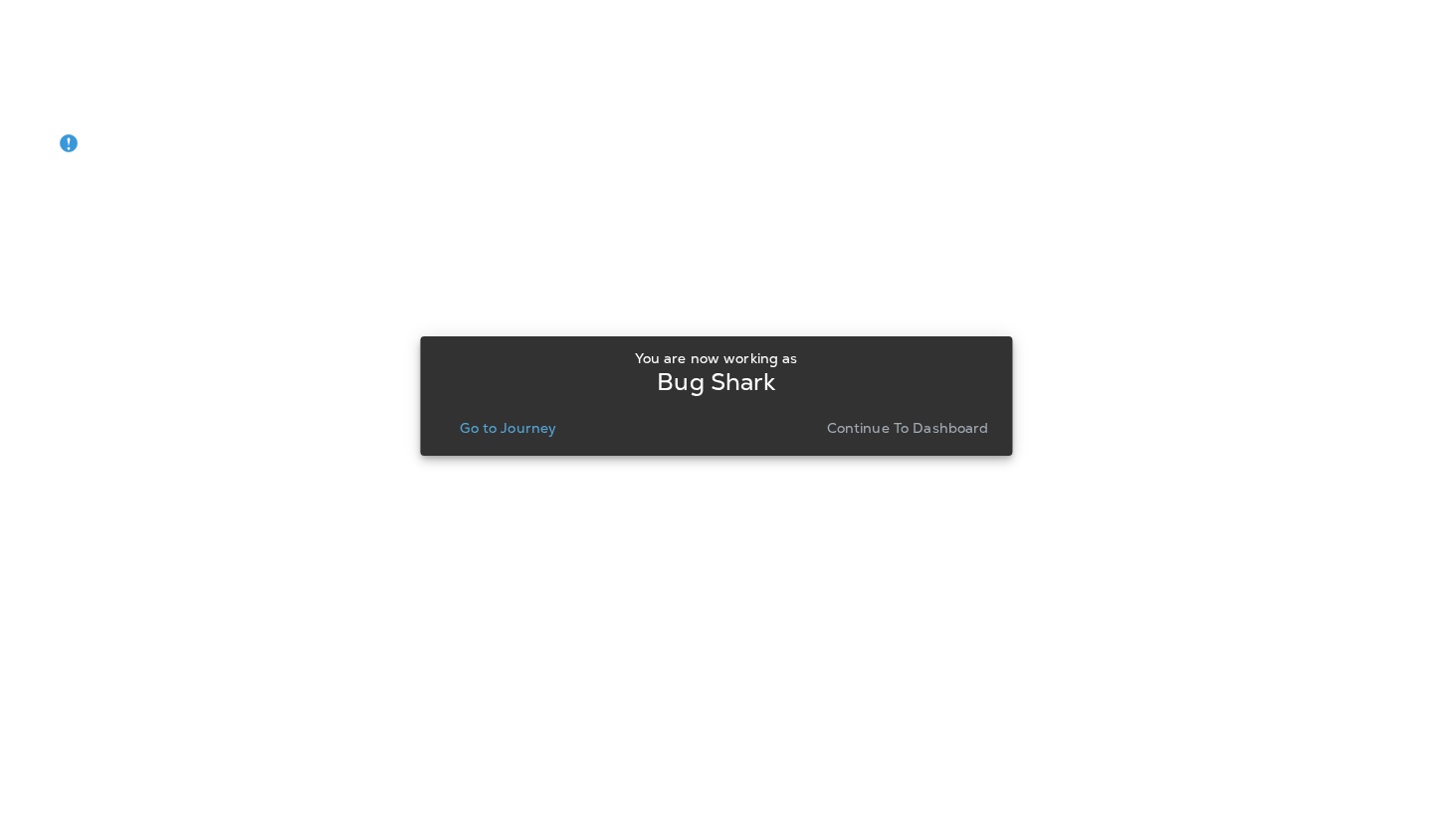
click at [891, 425] on p "Continue to Dashboard" at bounding box center [908, 428] width 162 height 16
